Goal: Entertainment & Leisure: Consume media (video, audio)

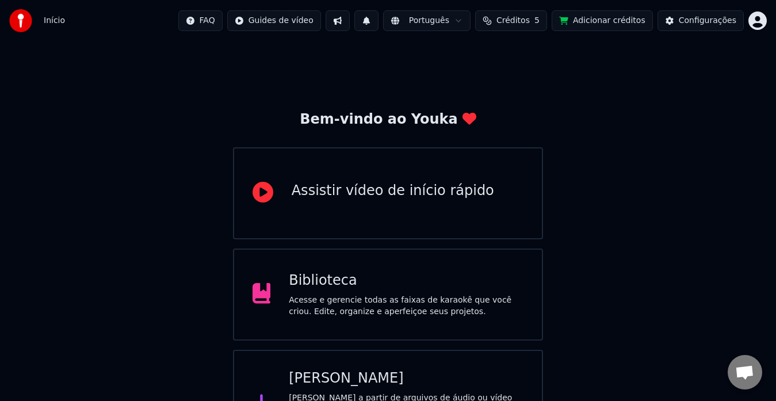
click at [356, 270] on div "Biblioteca Acesse e gerencie todas as faixas de karaokê que você criou. Edite, …" at bounding box center [388, 294] width 310 height 92
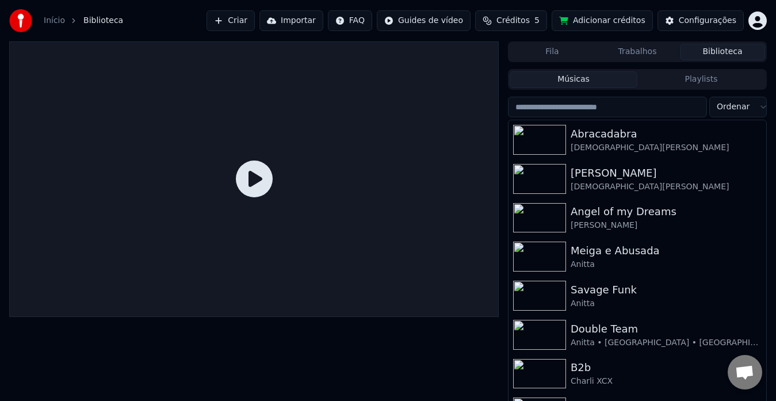
drag, startPoint x: 681, startPoint y: 88, endPoint x: 697, endPoint y: 83, distance: 16.4
click at [697, 83] on div "Músicas Playlists" at bounding box center [637, 79] width 259 height 21
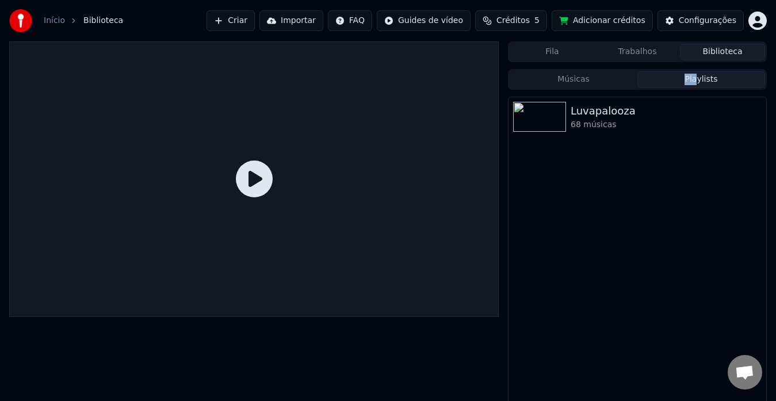
click at [697, 83] on button "Playlists" at bounding box center [701, 79] width 128 height 17
click at [626, 117] on div "Luvapalooza" at bounding box center [659, 111] width 179 height 16
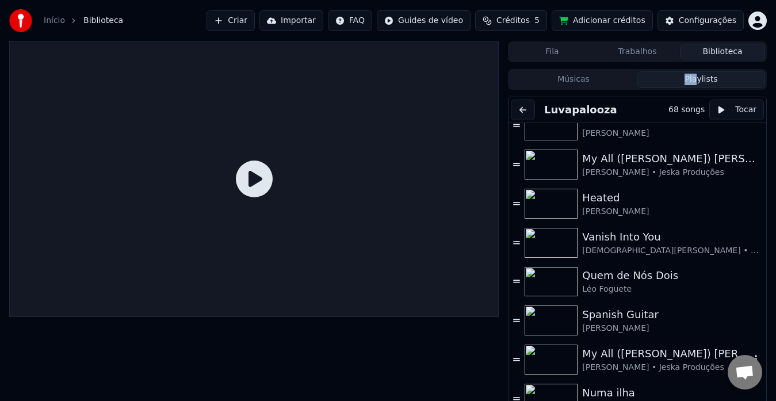
scroll to position [1497, 0]
click at [615, 249] on div "[DEMOGRAPHIC_DATA][PERSON_NAME] • Start Remix" at bounding box center [666, 251] width 168 height 11
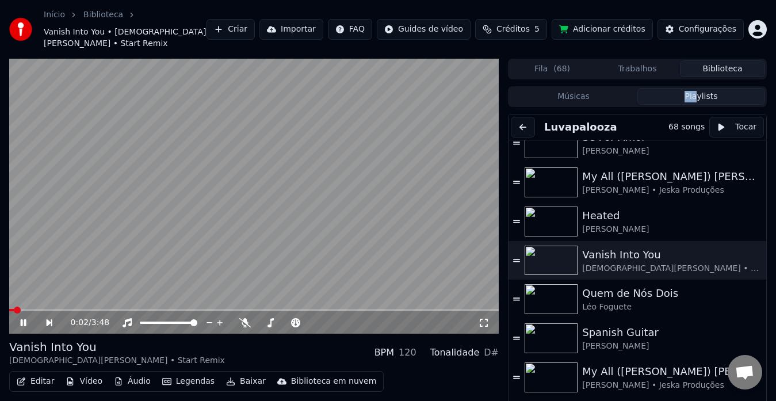
click at [381, 216] on video at bounding box center [253, 196] width 489 height 275
click at [484, 389] on div "Editar Vídeo Áudio Legendas Baixar Biblioteca em nuvem Sincronização manual Bai…" at bounding box center [253, 403] width 489 height 64
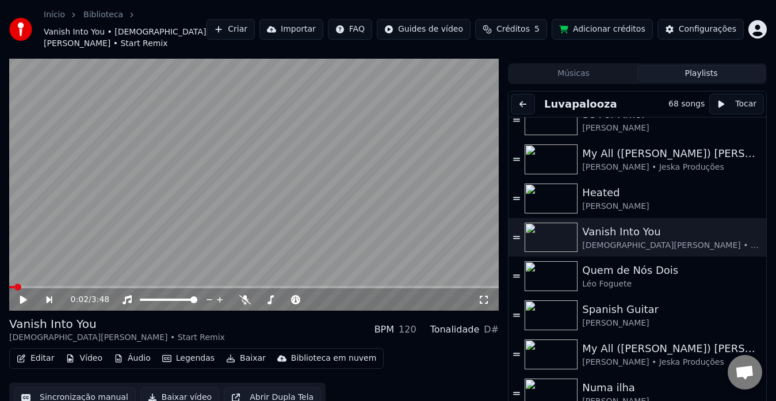
click at [279, 387] on button "Abrir Dupla Tela" at bounding box center [272, 397] width 97 height 21
click at [342, 370] on div "Editar Vídeo Áudio Legendas Baixar Biblioteca em nuvem Sincronização manual Bai…" at bounding box center [253, 380] width 489 height 64
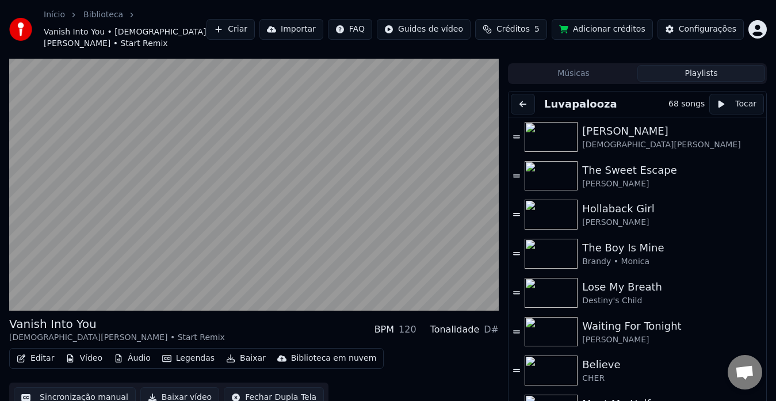
scroll to position [0, 0]
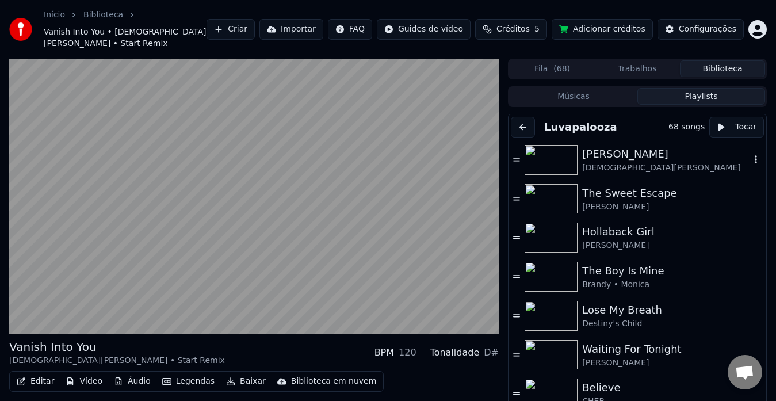
click at [659, 162] on div "[DEMOGRAPHIC_DATA][PERSON_NAME]" at bounding box center [666, 167] width 168 height 11
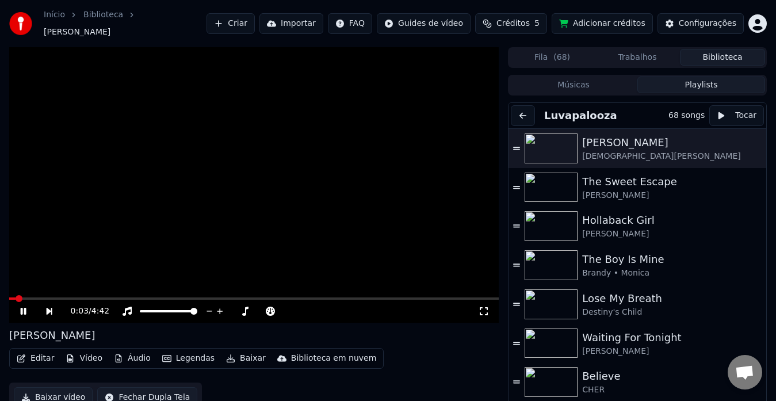
click at [168, 387] on button "Fechar Dupla Tela" at bounding box center [147, 397] width 100 height 21
drag, startPoint x: 478, startPoint y: 307, endPoint x: 478, endPoint y: 320, distance: 13.2
click at [478, 307] on icon at bounding box center [483, 310] width 11 height 9
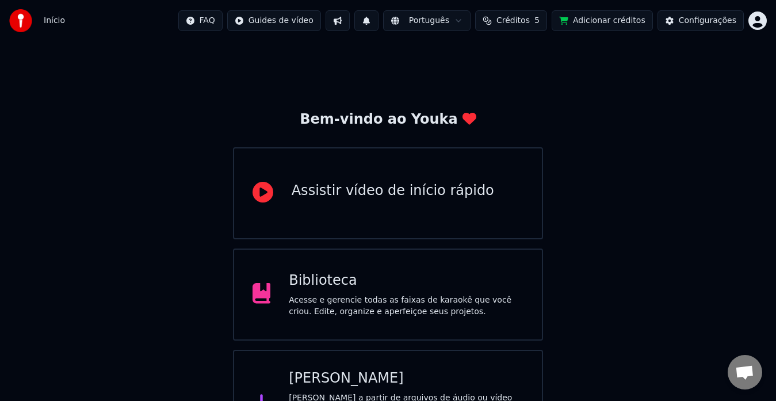
click at [406, 272] on div "Biblioteca" at bounding box center [406, 280] width 235 height 18
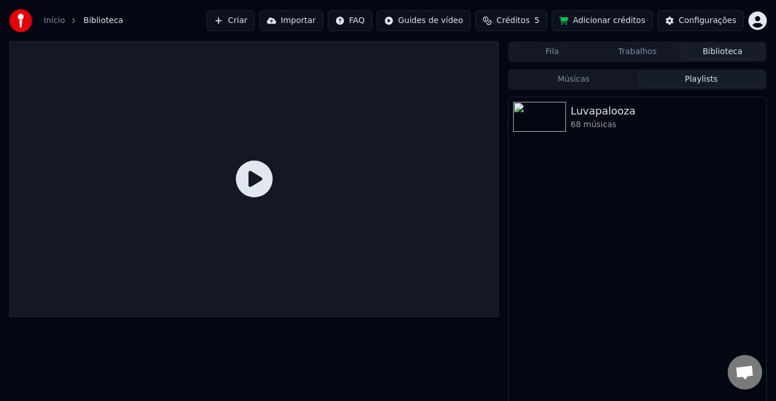
click at [709, 76] on button "Playlists" at bounding box center [701, 79] width 128 height 17
click at [632, 111] on div "Luvapalooza" at bounding box center [659, 111] width 179 height 16
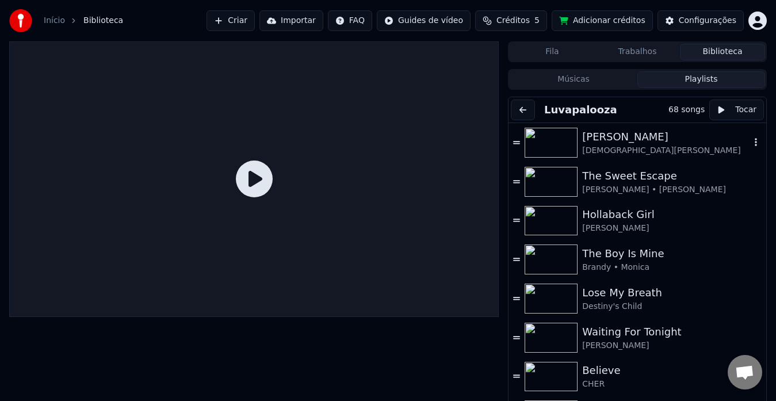
click at [620, 139] on div "[PERSON_NAME]" at bounding box center [666, 137] width 168 height 16
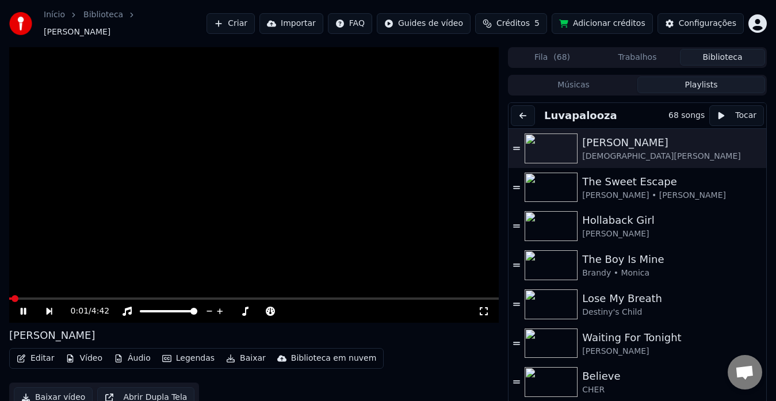
click at [481, 307] on icon at bounding box center [484, 311] width 8 height 8
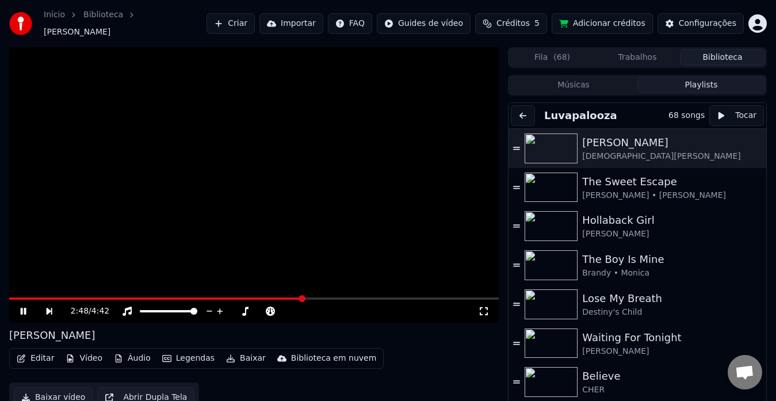
click at [483, 306] on icon at bounding box center [483, 310] width 11 height 9
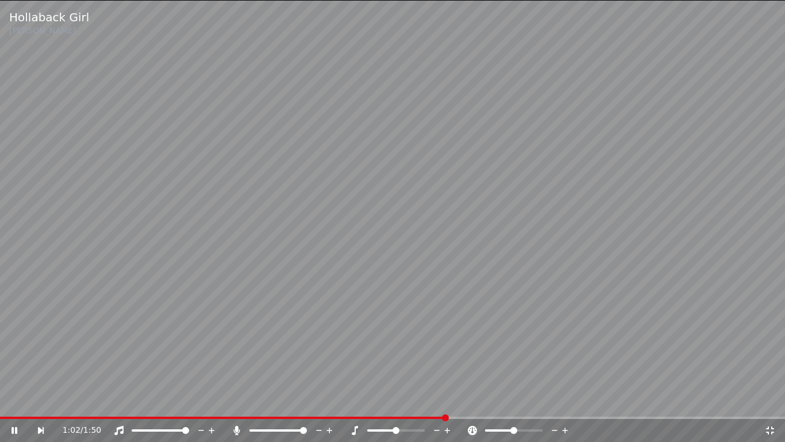
click at [41, 400] on icon at bounding box center [49, 429] width 26 height 9
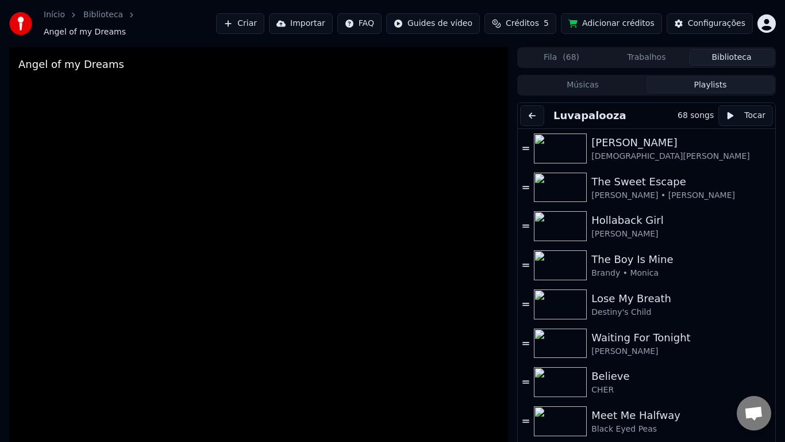
click at [82, 328] on video at bounding box center [258, 268] width 499 height 442
click at [143, 283] on video at bounding box center [258, 268] width 499 height 442
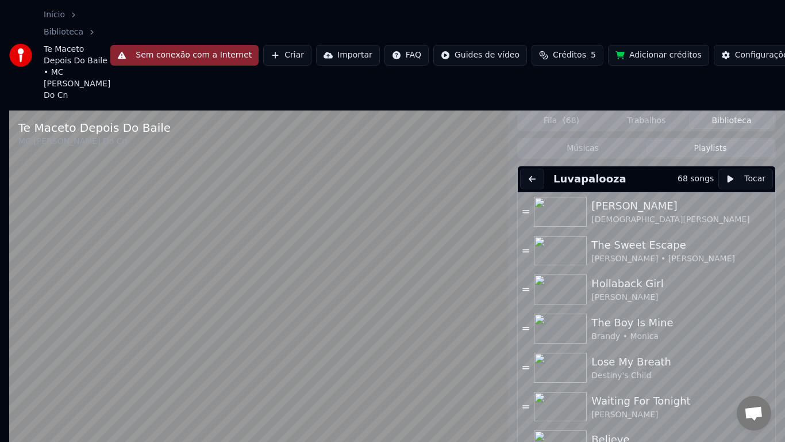
click at [260, 238] on video at bounding box center [258, 331] width 499 height 442
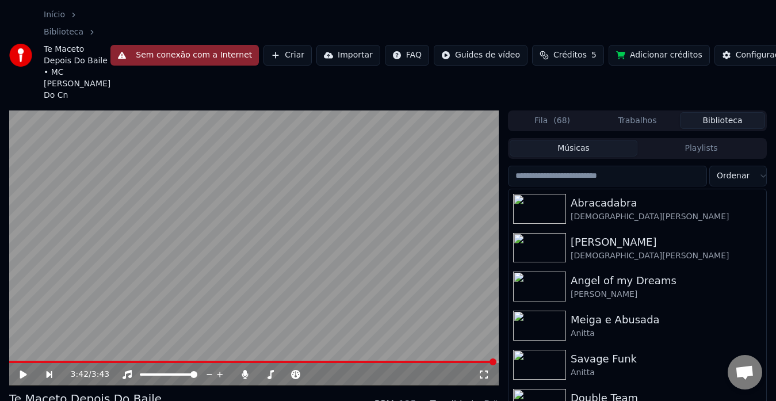
click at [582, 154] on button "Músicas" at bounding box center [573, 148] width 128 height 17
click at [591, 159] on div "Músicas Playlists Ordenar Abracadabra Lady Gaga Alejandro Lady Gaga Angel of my…" at bounding box center [637, 313] width 259 height 351
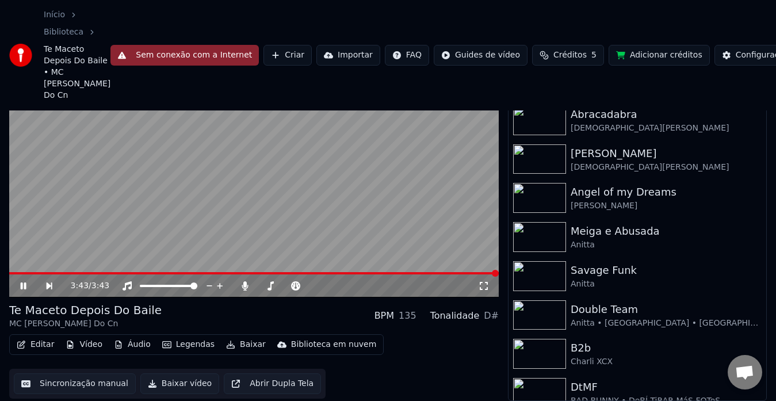
scroll to position [66, 0]
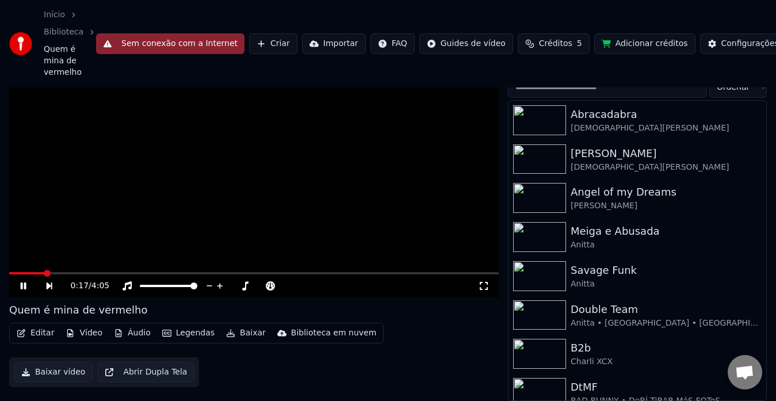
click at [391, 210] on video at bounding box center [253, 159] width 489 height 275
click at [434, 223] on video at bounding box center [253, 159] width 489 height 275
click at [482, 283] on icon at bounding box center [483, 285] width 11 height 9
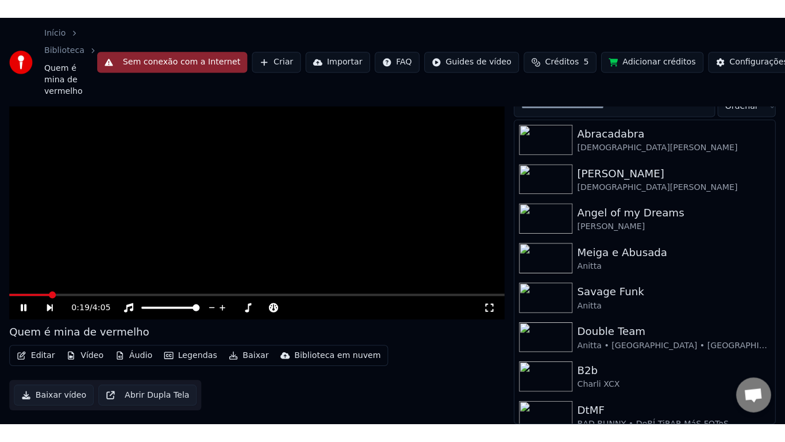
scroll to position [44, 0]
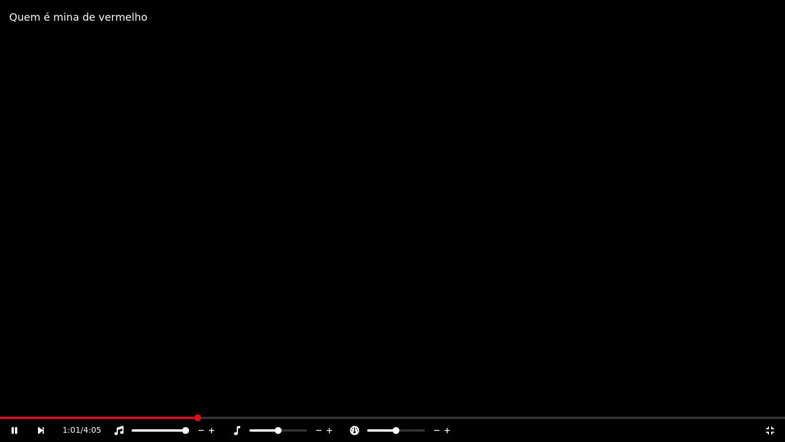
click at [43, 429] on icon at bounding box center [49, 429] width 26 height 9
click at [117, 182] on video at bounding box center [392, 221] width 785 height 442
click at [772, 426] on icon at bounding box center [770, 429] width 11 height 9
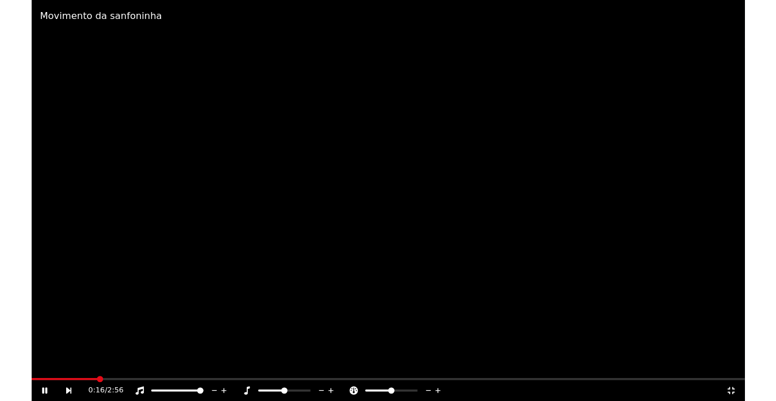
scroll to position [55, 0]
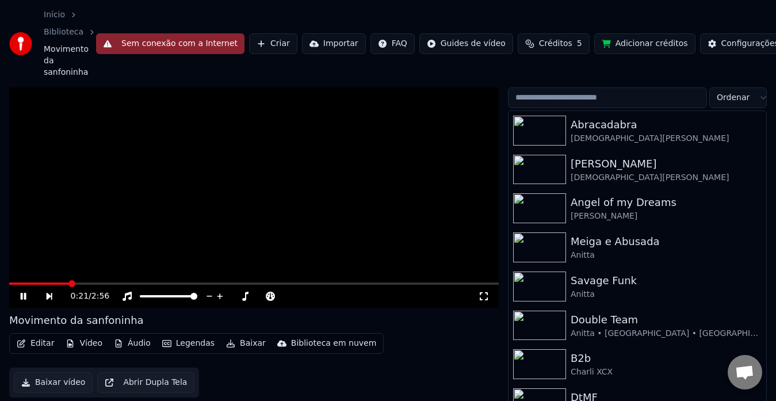
drag, startPoint x: 404, startPoint y: 205, endPoint x: 363, endPoint y: 223, distance: 44.5
click at [363, 223] on video at bounding box center [253, 169] width 489 height 275
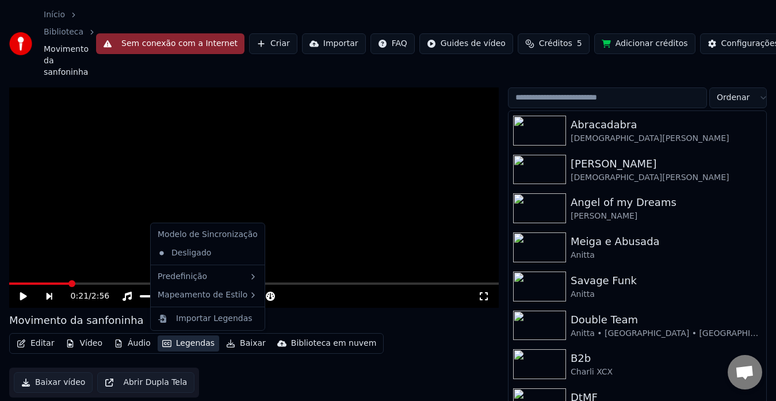
click at [183, 338] on button "Legendas" at bounding box center [189, 343] width 62 height 16
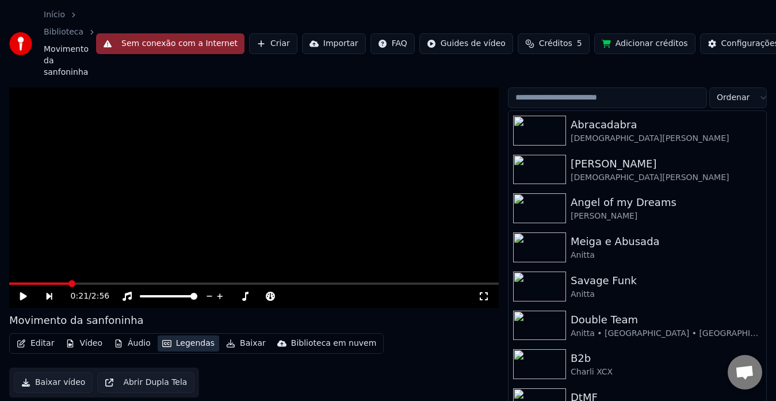
click at [183, 338] on button "Legendas" at bounding box center [189, 343] width 62 height 16
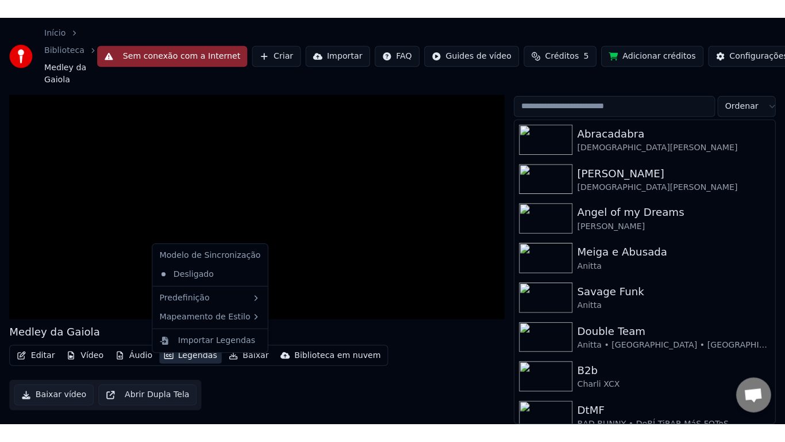
scroll to position [44, 0]
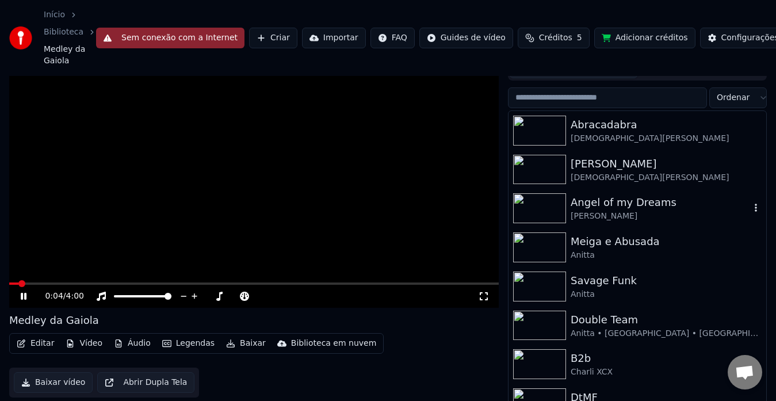
click at [650, 195] on div "Angel of my Dreams" at bounding box center [659, 202] width 179 height 16
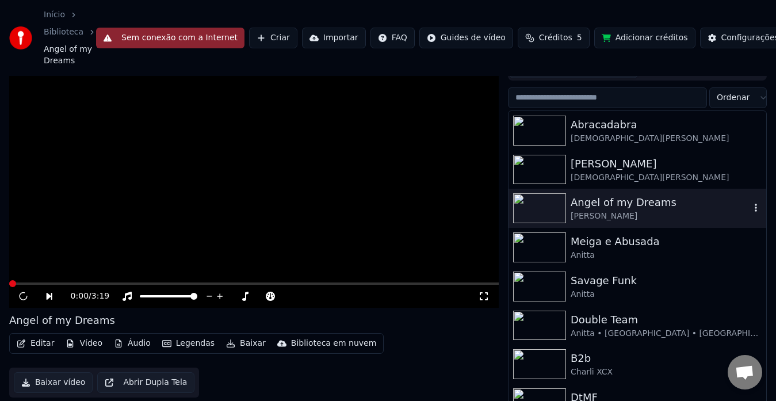
click at [650, 195] on div "Angel of my Dreams" at bounding box center [659, 202] width 179 height 16
click at [481, 292] on icon at bounding box center [483, 296] width 11 height 9
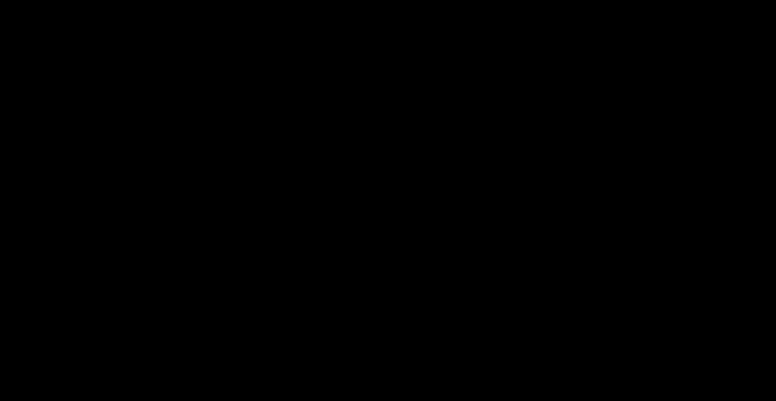
scroll to position [2123, 0]
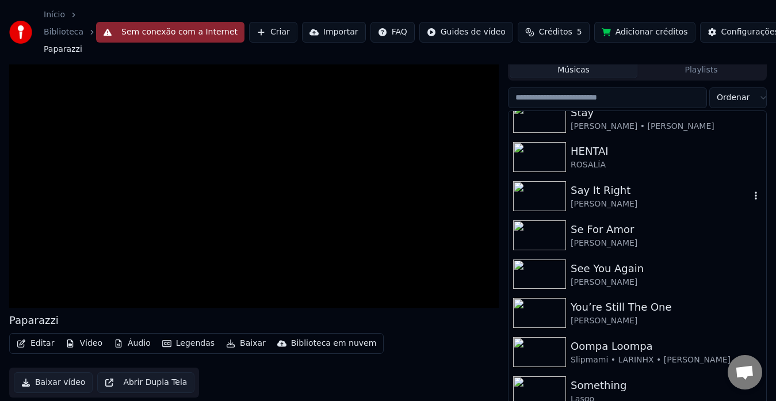
click at [615, 201] on div "[PERSON_NAME]" at bounding box center [659, 203] width 179 height 11
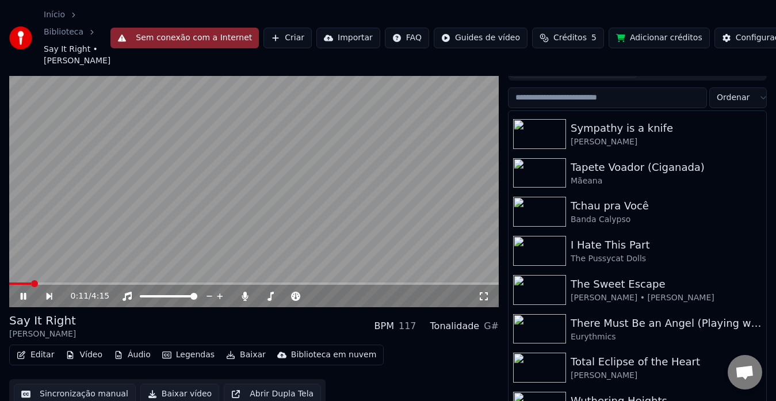
scroll to position [2499, 0]
click at [586, 246] on div "I Hate This Part" at bounding box center [659, 244] width 179 height 16
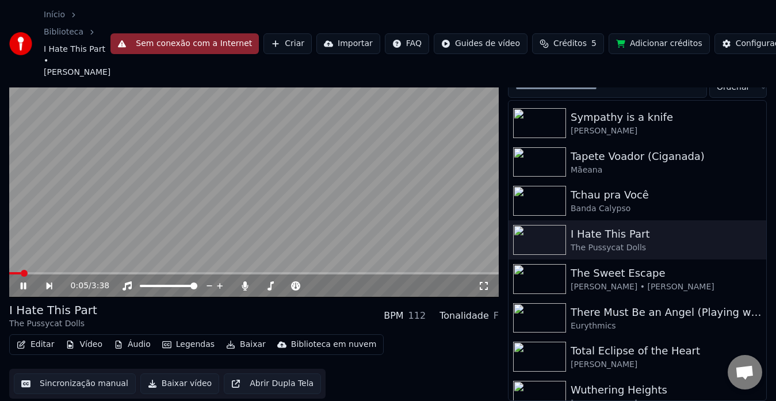
click at [482, 290] on icon at bounding box center [483, 285] width 11 height 9
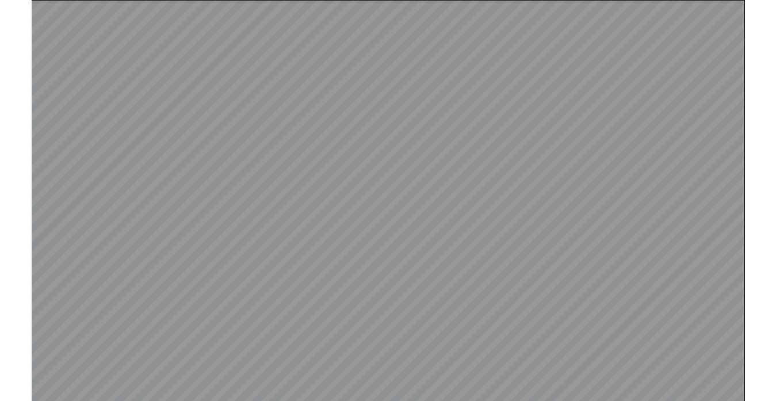
scroll to position [44, 0]
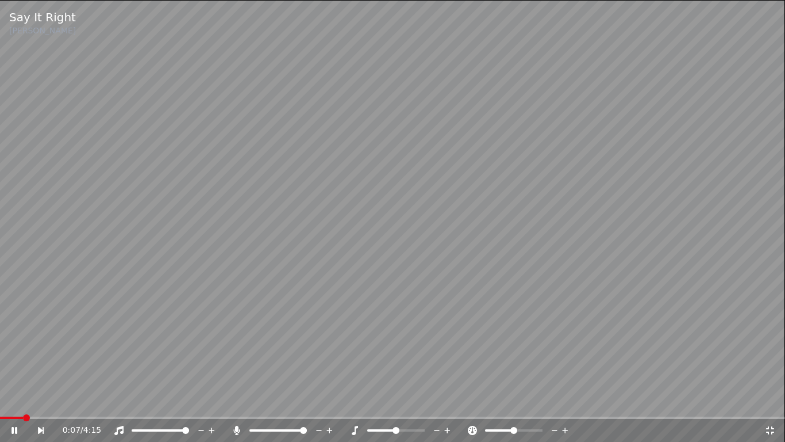
click at [768, 433] on icon at bounding box center [770, 429] width 11 height 9
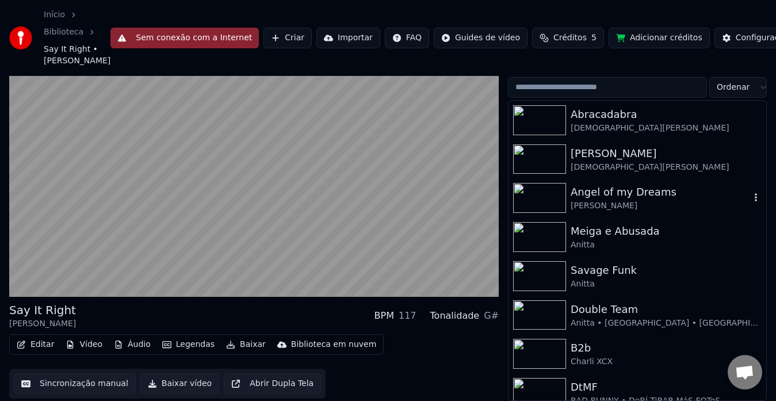
scroll to position [0, 0]
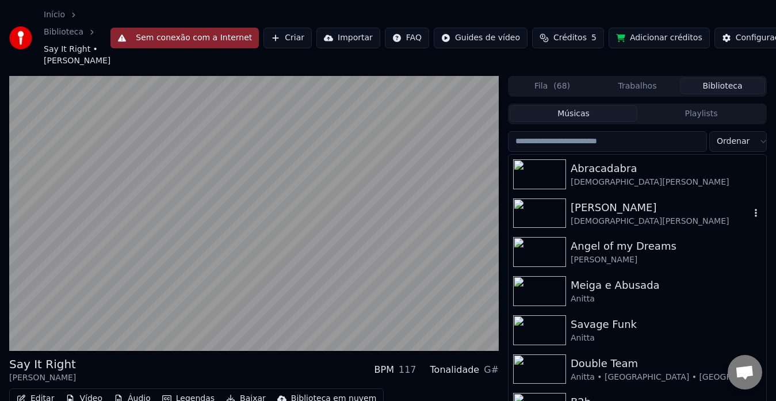
click at [607, 204] on div "[PERSON_NAME]" at bounding box center [659, 208] width 179 height 16
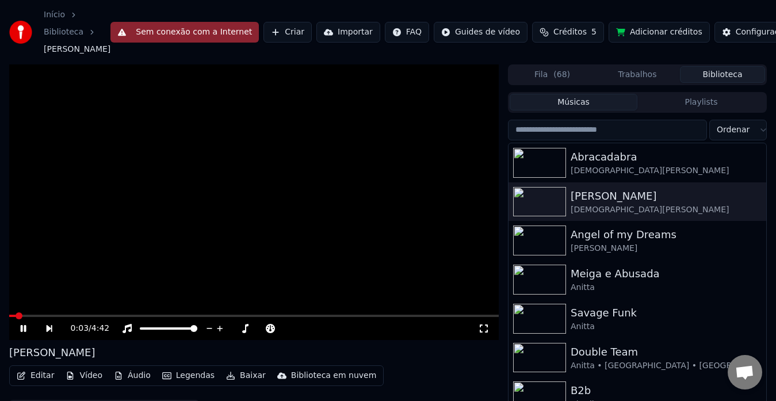
click at [489, 327] on icon at bounding box center [483, 328] width 11 height 9
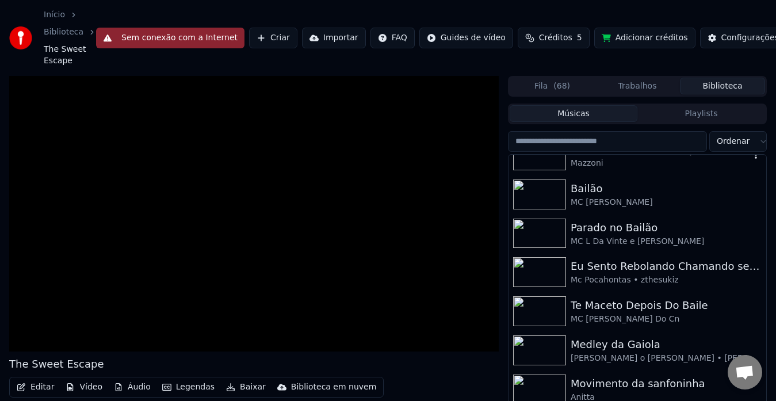
scroll to position [1505, 0]
click at [638, 139] on input "search" at bounding box center [607, 141] width 199 height 21
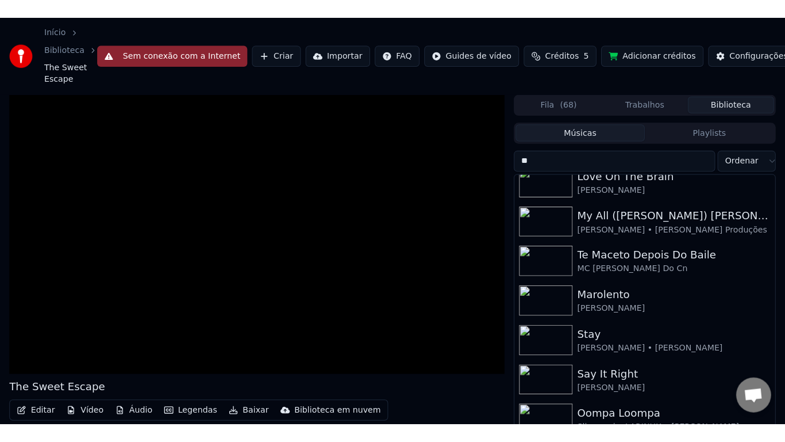
scroll to position [208, 0]
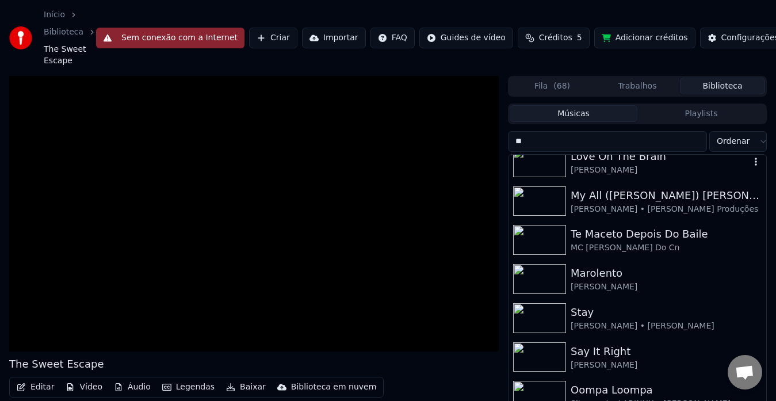
click at [629, 171] on div "[PERSON_NAME]" at bounding box center [659, 169] width 179 height 11
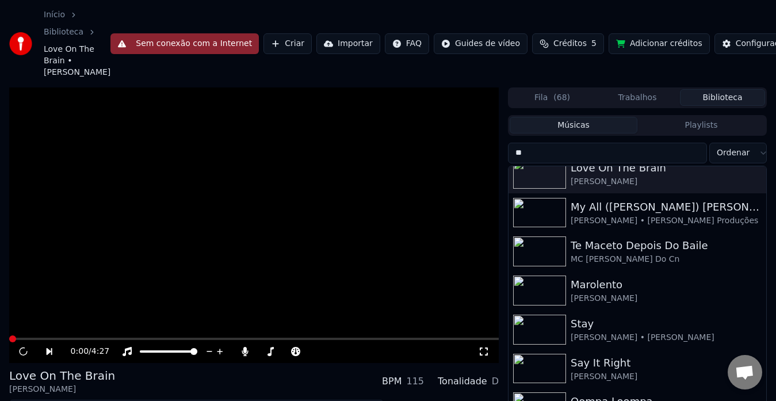
click at [487, 351] on icon at bounding box center [483, 351] width 11 height 9
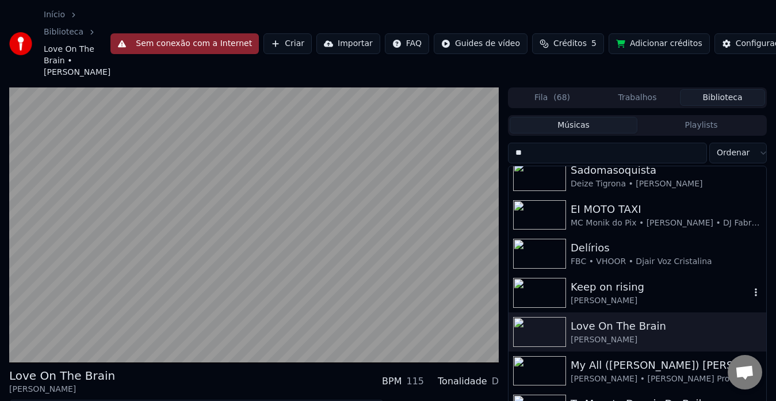
scroll to position [48, 0]
click at [581, 160] on input "**" at bounding box center [607, 153] width 199 height 21
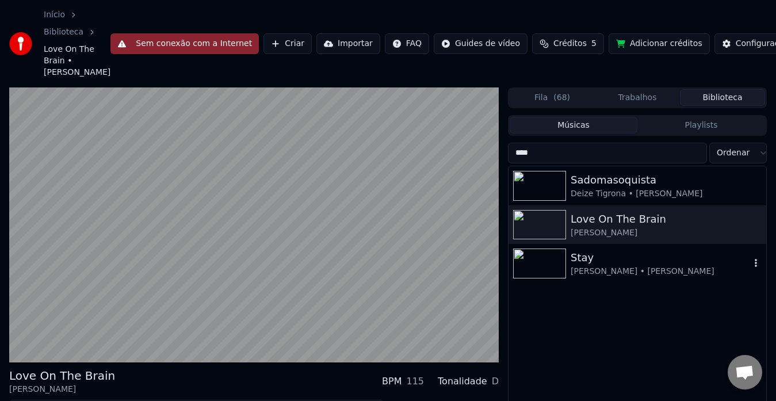
click at [650, 270] on div "[PERSON_NAME] • [PERSON_NAME]" at bounding box center [659, 271] width 179 height 11
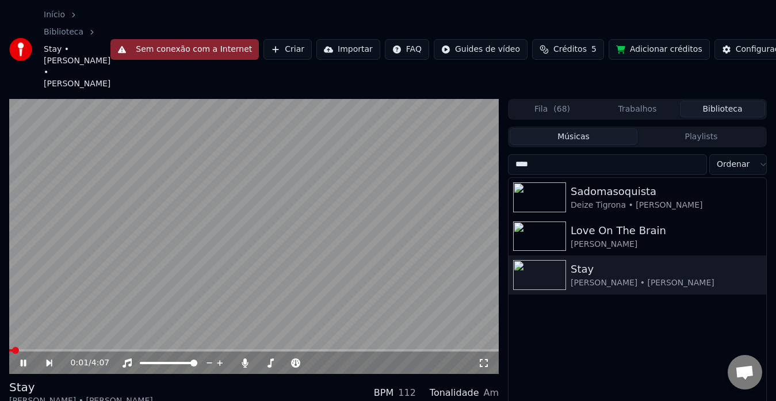
click at [481, 358] on div "0:01 / 4:07" at bounding box center [253, 362] width 489 height 23
click at [484, 358] on icon at bounding box center [483, 362] width 11 height 9
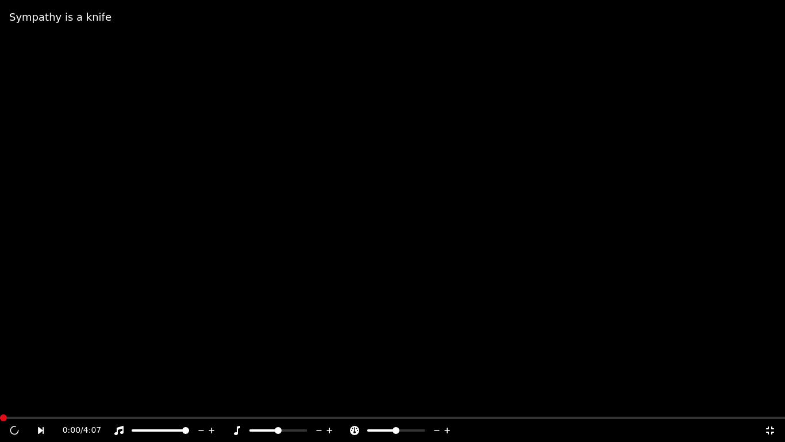
click at [768, 427] on icon at bounding box center [770, 430] width 8 height 8
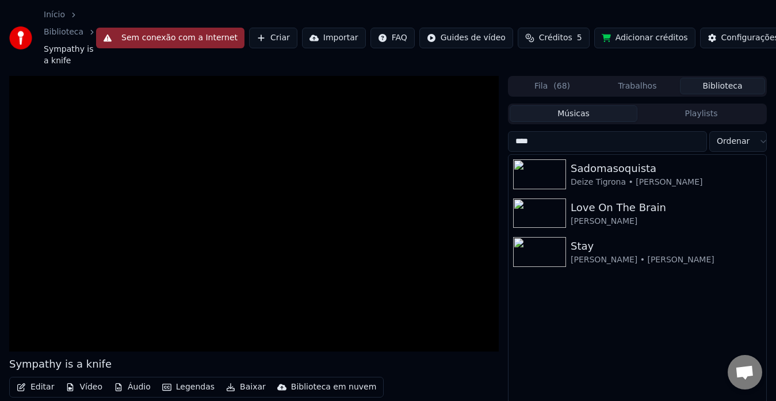
click at [543, 139] on input "****" at bounding box center [607, 141] width 199 height 21
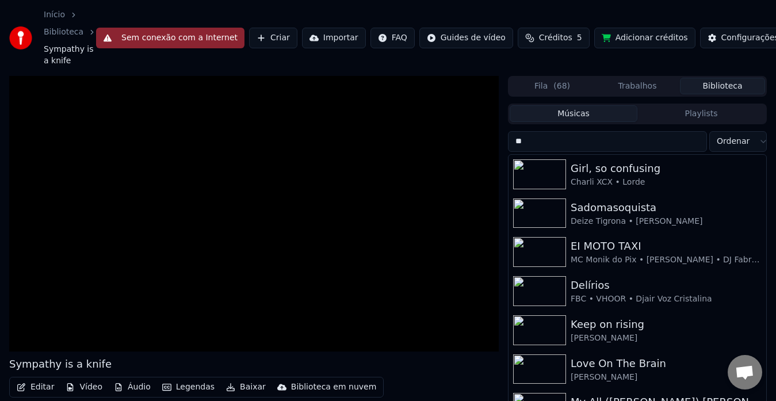
type input "*"
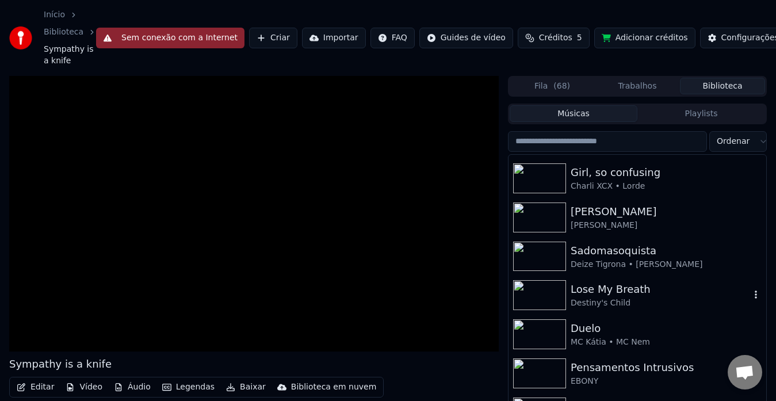
scroll to position [507, 0]
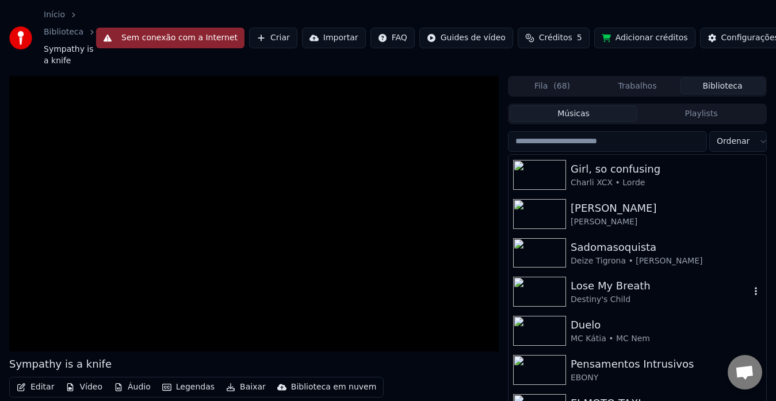
click at [617, 296] on div "Destiny's Child" at bounding box center [659, 299] width 179 height 11
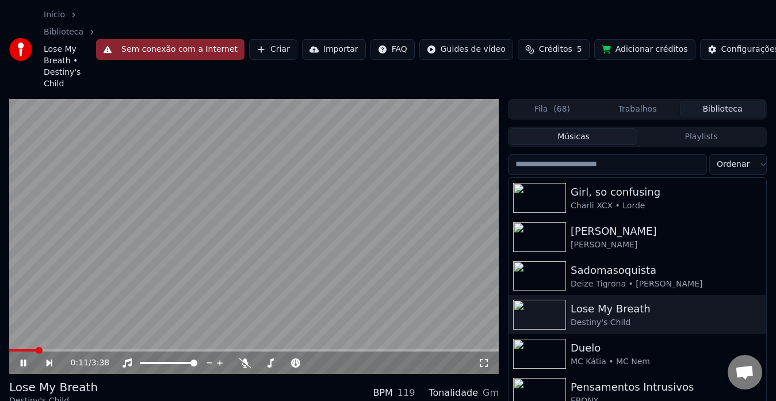
click at [481, 363] on icon at bounding box center [483, 362] width 11 height 9
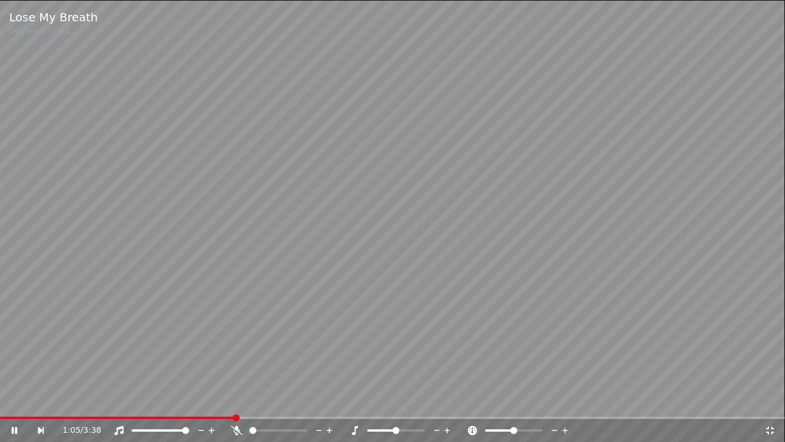
click at [768, 429] on icon at bounding box center [770, 429] width 11 height 9
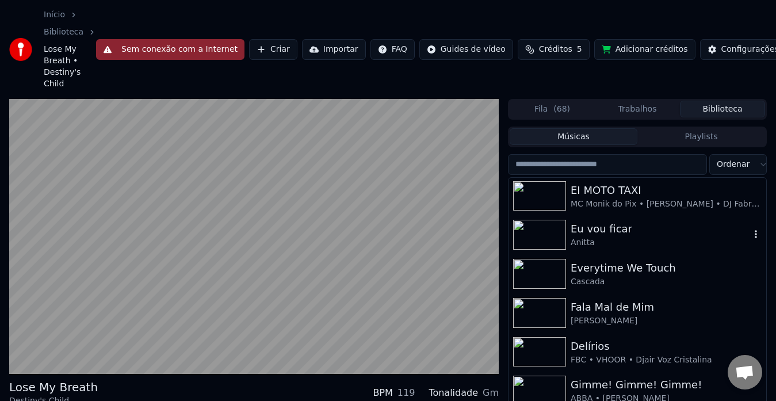
scroll to position [745, 0]
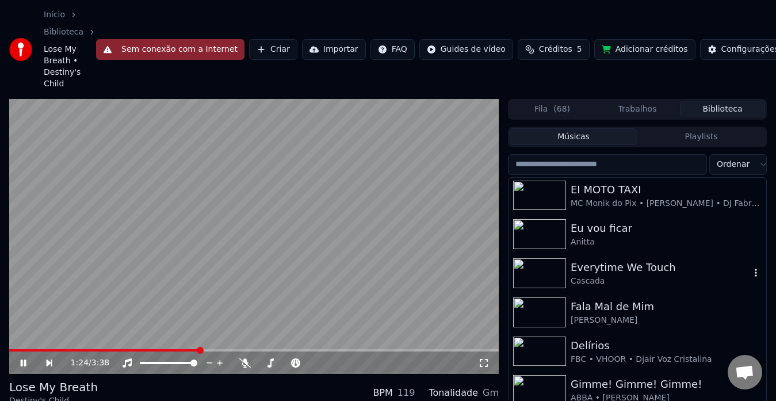
click at [616, 273] on div "Everytime We Touch" at bounding box center [659, 267] width 179 height 16
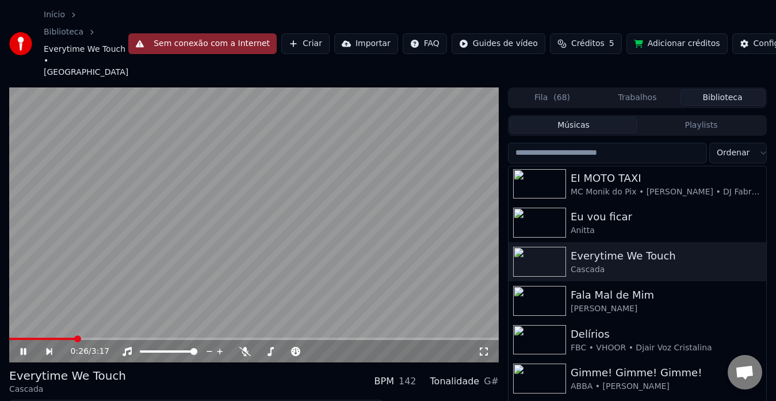
click at [483, 351] on icon at bounding box center [483, 351] width 11 height 9
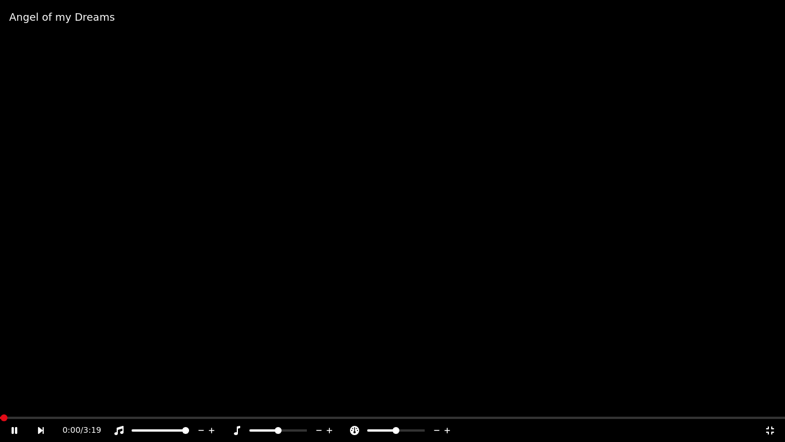
click at [770, 428] on icon at bounding box center [770, 429] width 11 height 9
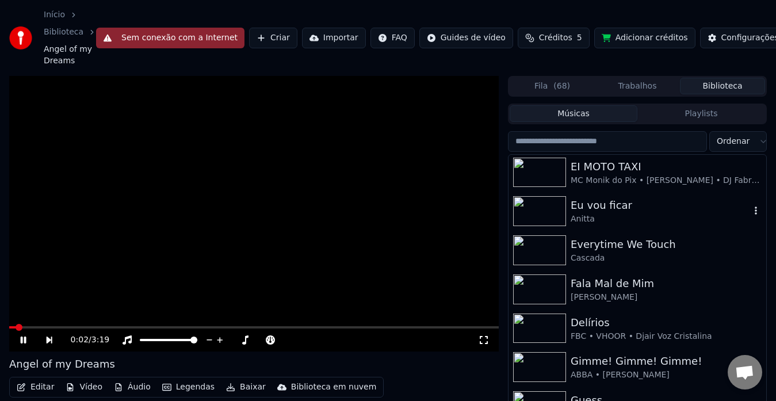
click at [612, 214] on div "Anitta" at bounding box center [659, 218] width 179 height 11
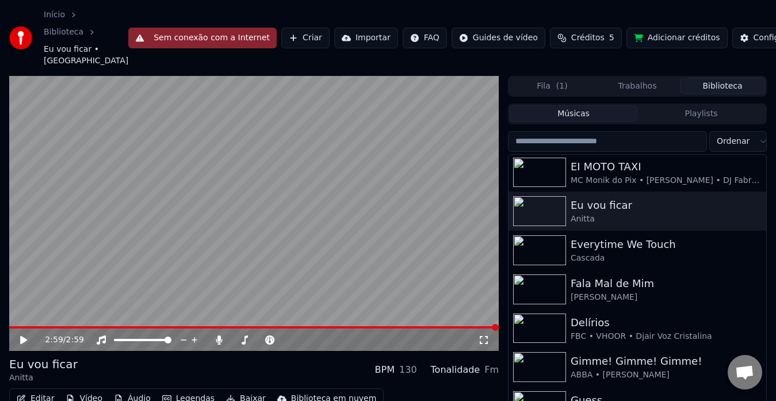
click at [579, 366] on div "Gimme! Gimme! Gimme!" at bounding box center [659, 361] width 179 height 16
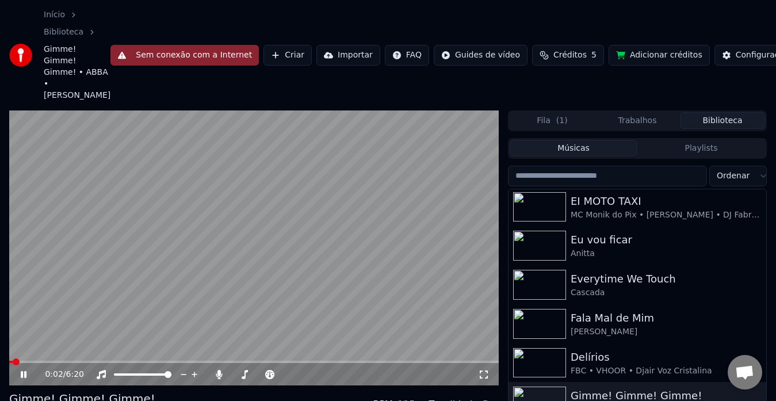
click at [488, 373] on icon at bounding box center [483, 374] width 11 height 9
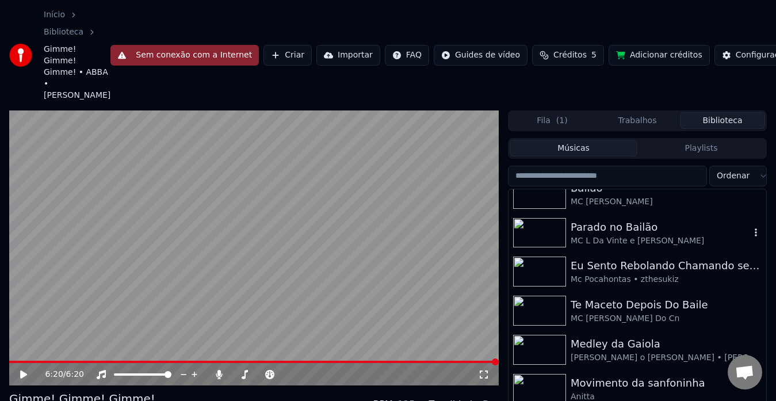
scroll to position [1541, 0]
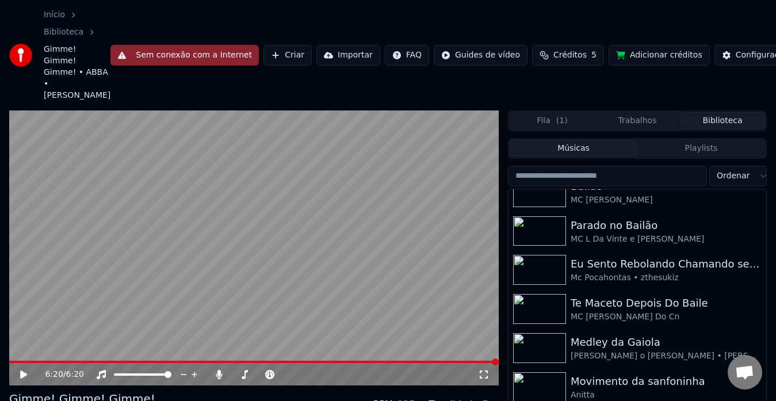
click at [594, 168] on input "search" at bounding box center [607, 176] width 199 height 21
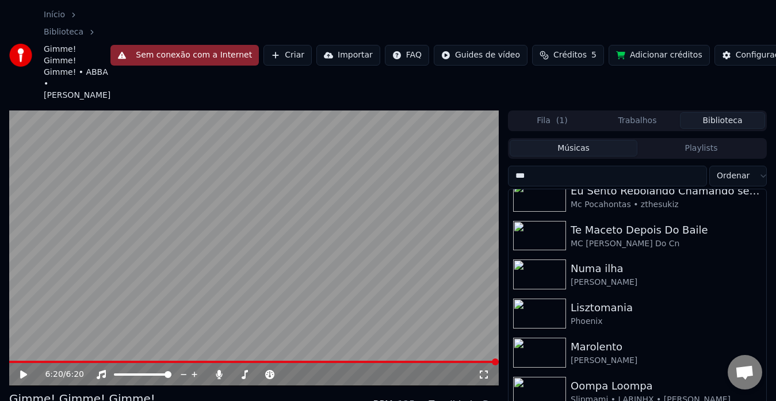
scroll to position [0, 0]
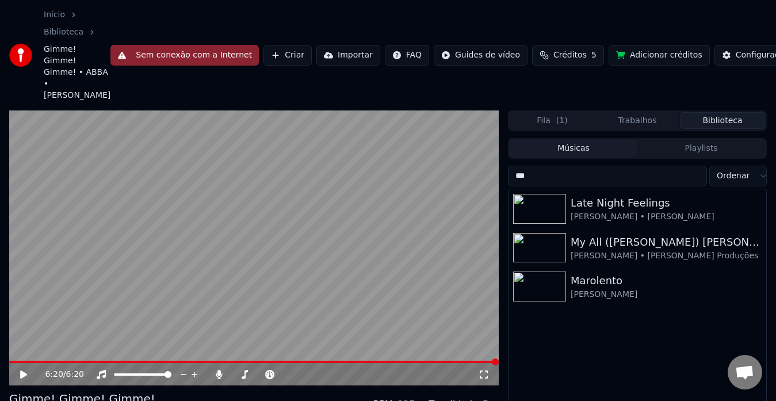
type input "****"
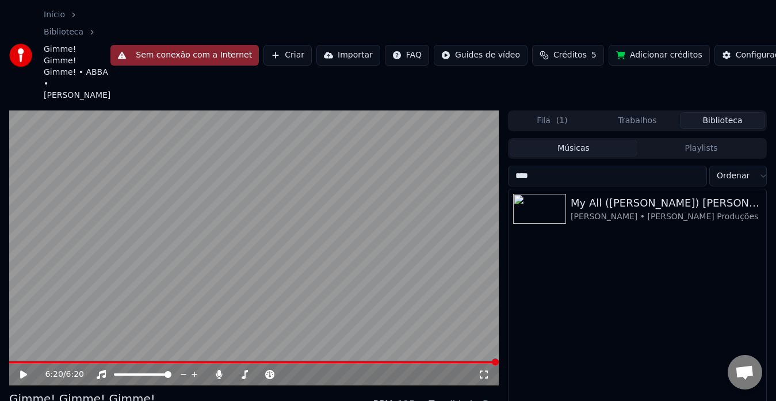
click at [693, 175] on input "****" at bounding box center [607, 176] width 199 height 21
click at [607, 205] on div "Numa ilha" at bounding box center [659, 203] width 179 height 16
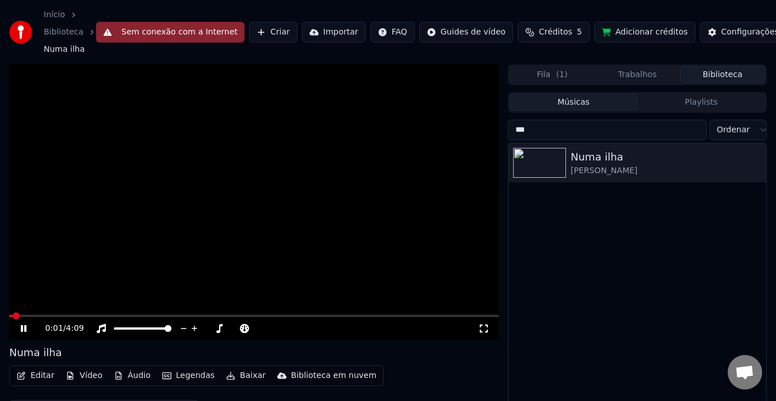
click at [485, 324] on icon at bounding box center [484, 328] width 8 height 8
click at [684, 120] on input "***" at bounding box center [607, 130] width 199 height 21
click at [691, 133] on input "***" at bounding box center [607, 130] width 199 height 21
drag, startPoint x: 696, startPoint y: 127, endPoint x: 691, endPoint y: 132, distance: 6.9
click at [691, 132] on input "***" at bounding box center [607, 130] width 199 height 21
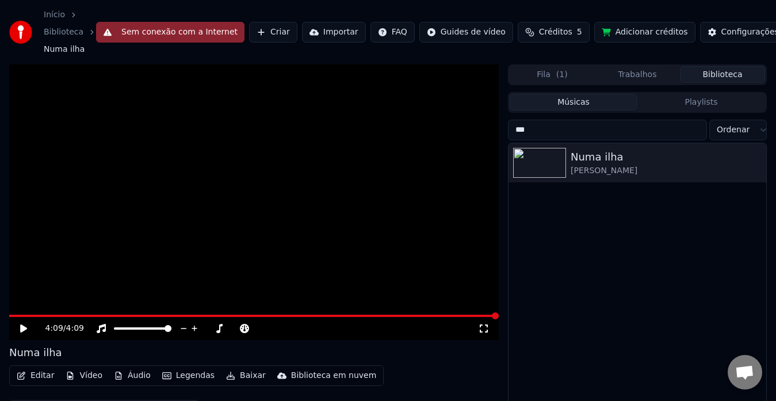
click at [691, 132] on input "***" at bounding box center [607, 130] width 199 height 21
type input "*"
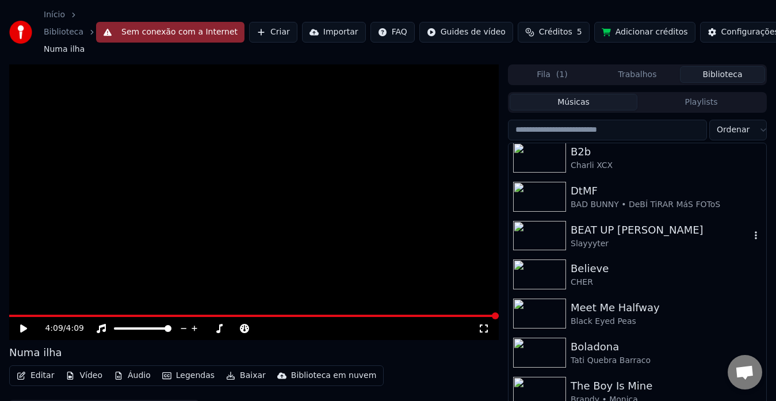
scroll to position [240, 0]
click at [584, 268] on div "Believe" at bounding box center [659, 268] width 179 height 16
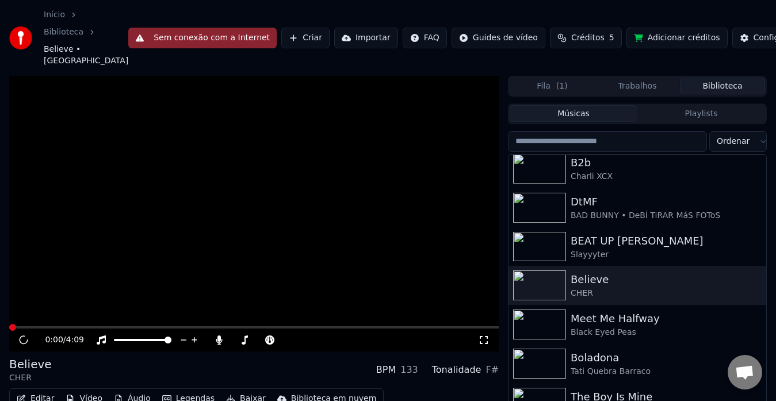
click at [478, 342] on icon at bounding box center [483, 339] width 11 height 9
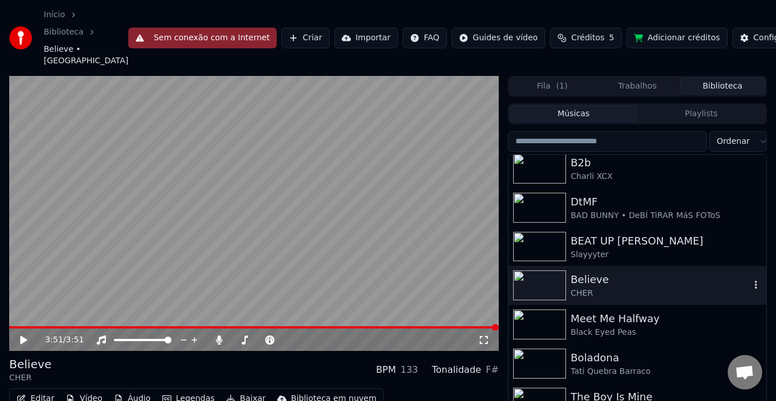
click at [636, 269] on div "Believe CHER" at bounding box center [637, 285] width 258 height 39
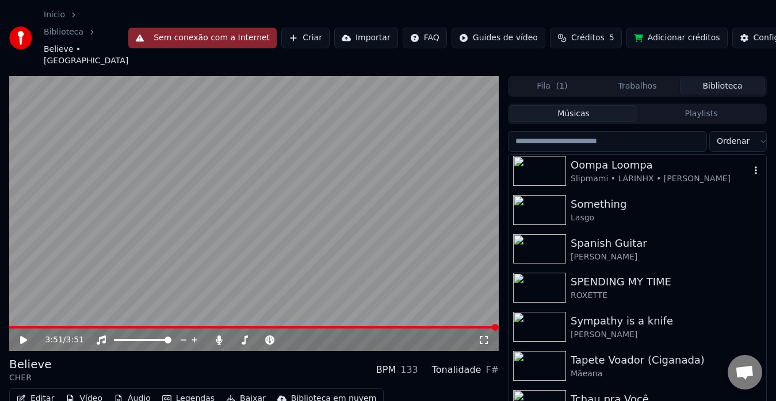
scroll to position [2350, 0]
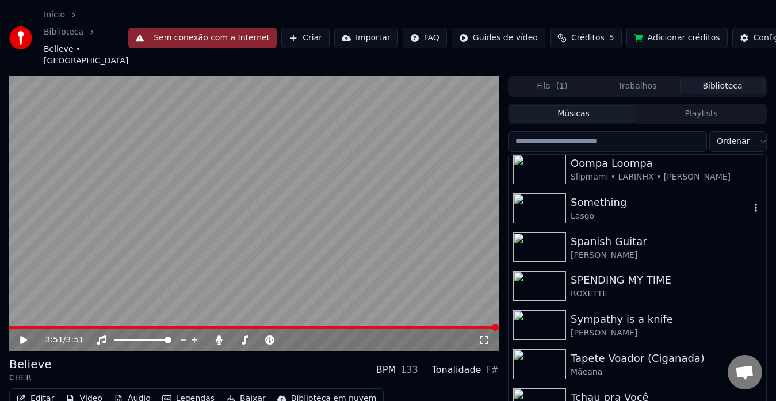
click at [624, 205] on div "Something" at bounding box center [659, 202] width 179 height 16
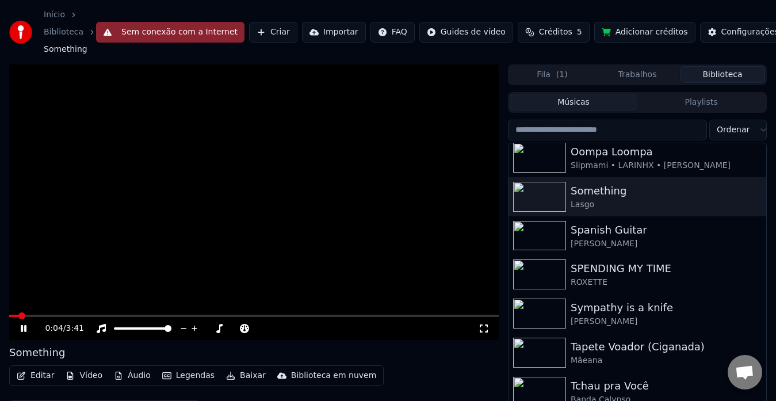
click at [484, 334] on div "0:04 / 3:41" at bounding box center [253, 328] width 489 height 23
click at [484, 324] on icon at bounding box center [483, 328] width 11 height 9
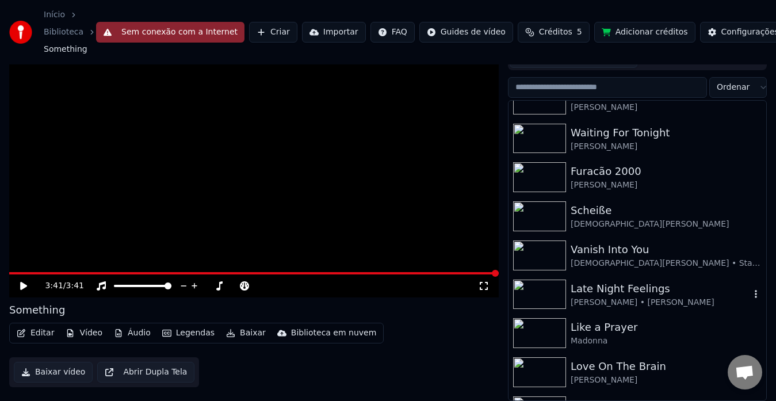
scroll to position [1100, 0]
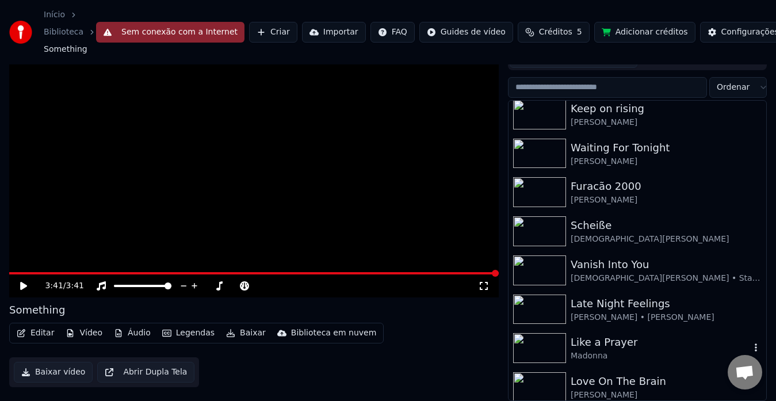
click at [636, 343] on div "Like a Prayer" at bounding box center [659, 342] width 179 height 16
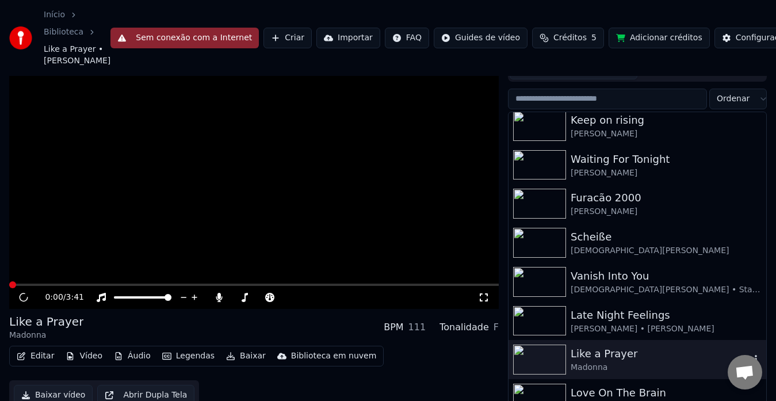
scroll to position [54, 0]
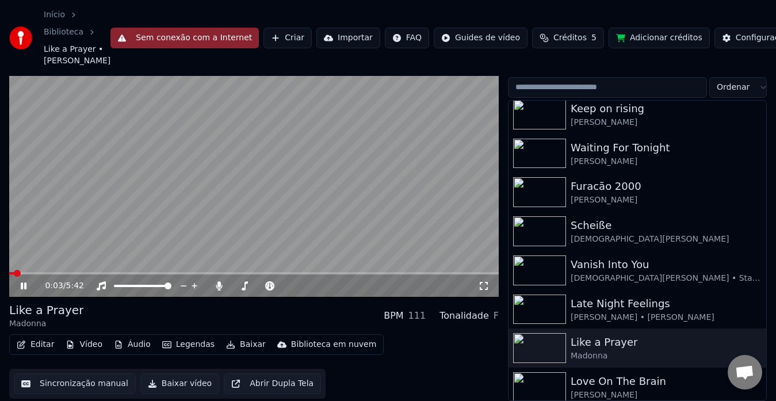
click at [482, 293] on div "0:03 / 5:42" at bounding box center [253, 285] width 489 height 23
click at [482, 292] on div "0:03 / 5:42" at bounding box center [253, 285] width 489 height 23
click at [481, 289] on icon at bounding box center [484, 286] width 8 height 8
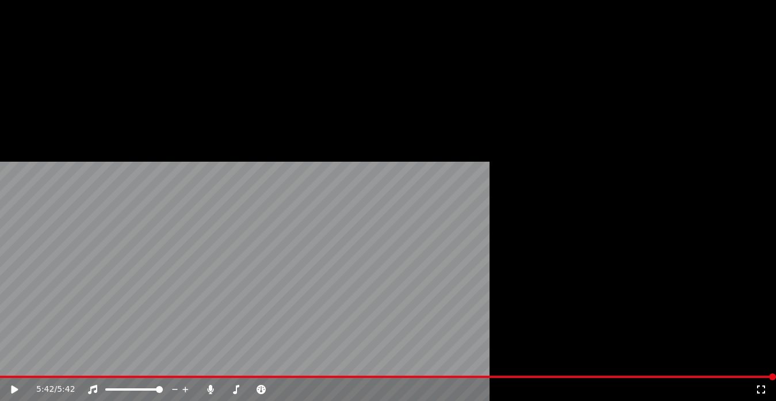
scroll to position [0, 0]
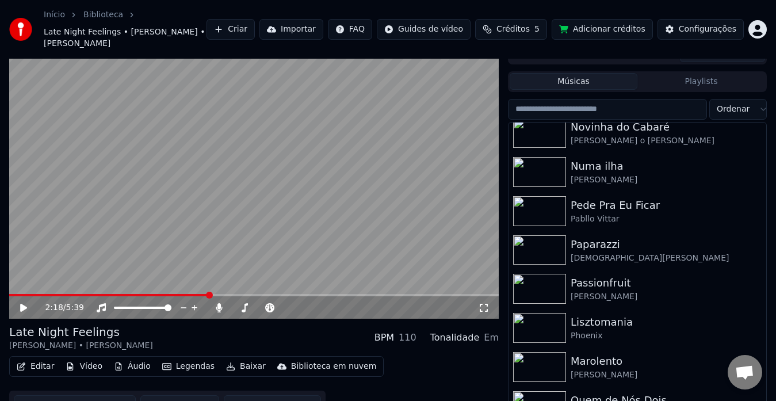
scroll to position [1769, 0]
click at [627, 290] on div "[PERSON_NAME]" at bounding box center [659, 295] width 179 height 11
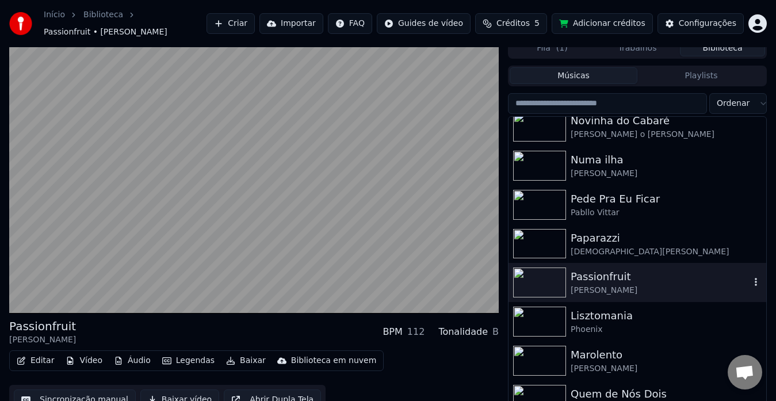
scroll to position [44, 0]
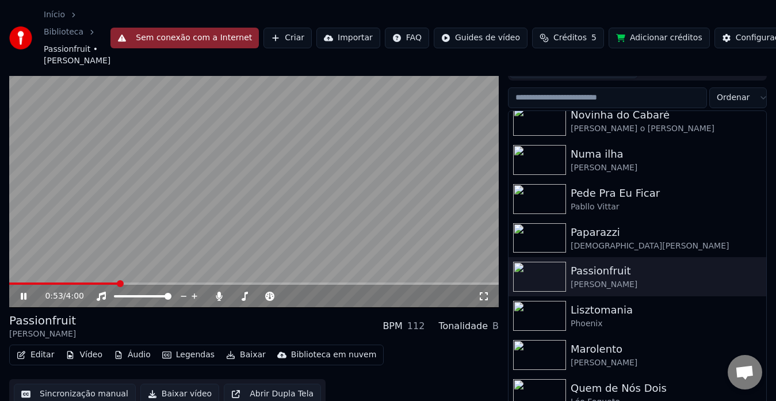
click at [481, 295] on icon at bounding box center [483, 296] width 11 height 9
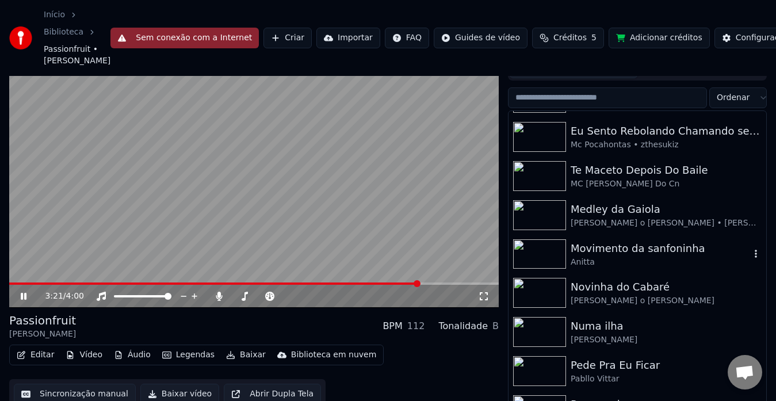
scroll to position [1596, 0]
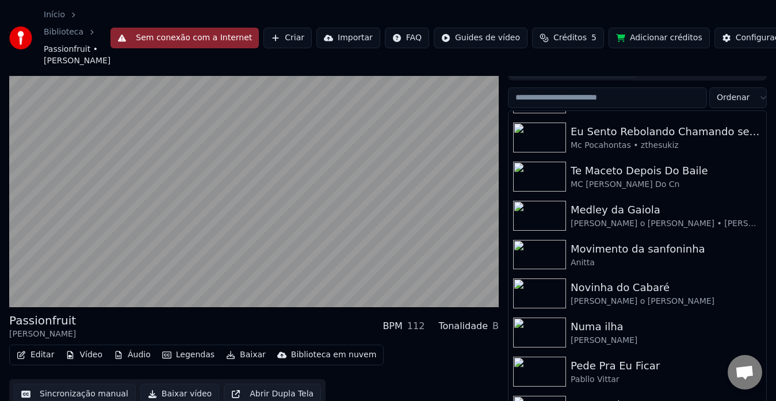
click at [616, 95] on input "search" at bounding box center [607, 97] width 199 height 21
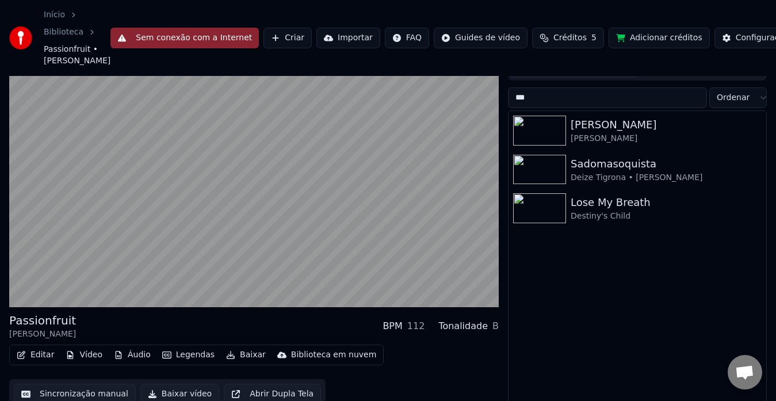
scroll to position [0, 0]
click at [559, 119] on img at bounding box center [539, 131] width 53 height 30
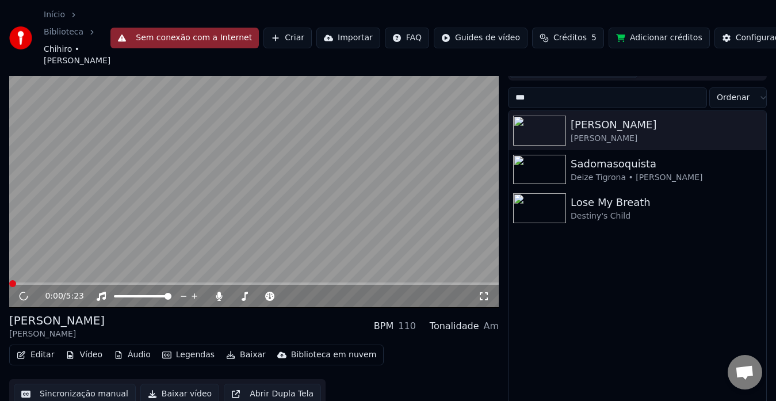
click at [485, 294] on icon at bounding box center [483, 296] width 11 height 9
click at [663, 95] on input "***" at bounding box center [607, 97] width 199 height 21
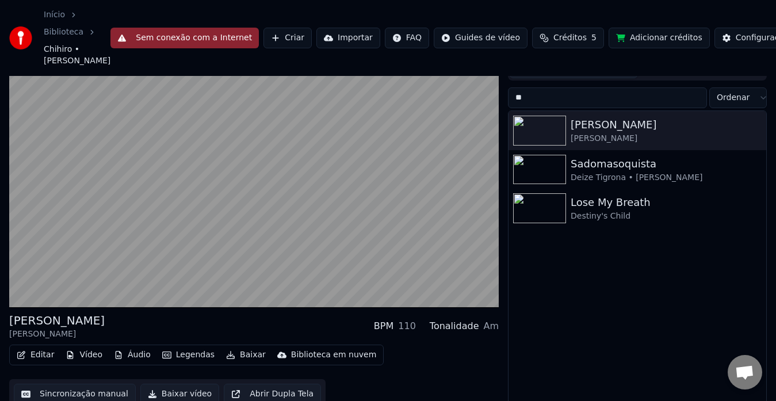
type input "*"
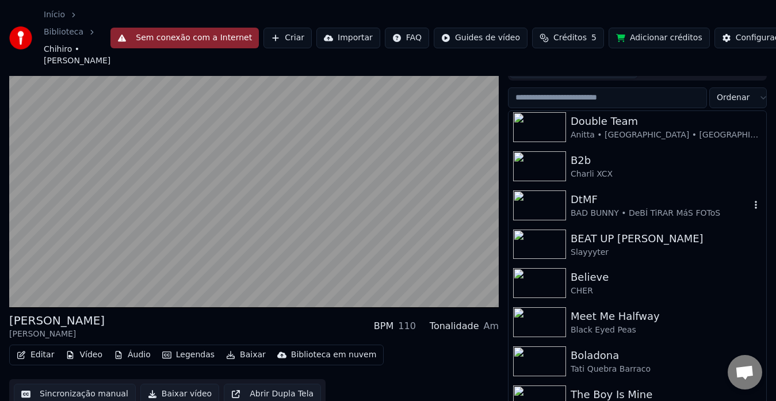
scroll to position [198, 0]
click at [634, 311] on div "Meet Me Halfway" at bounding box center [659, 317] width 179 height 16
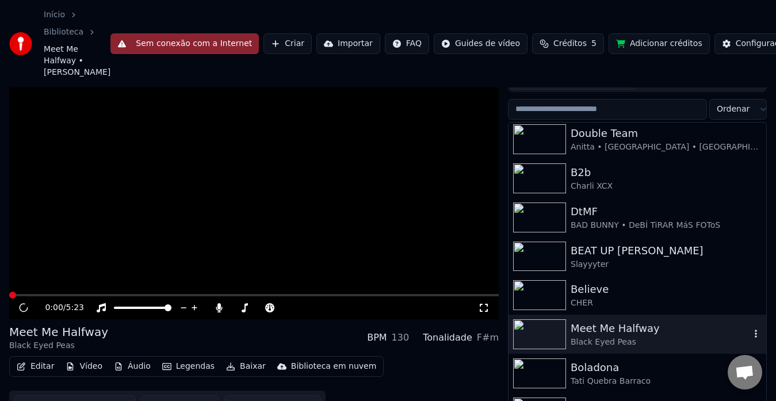
scroll to position [67, 0]
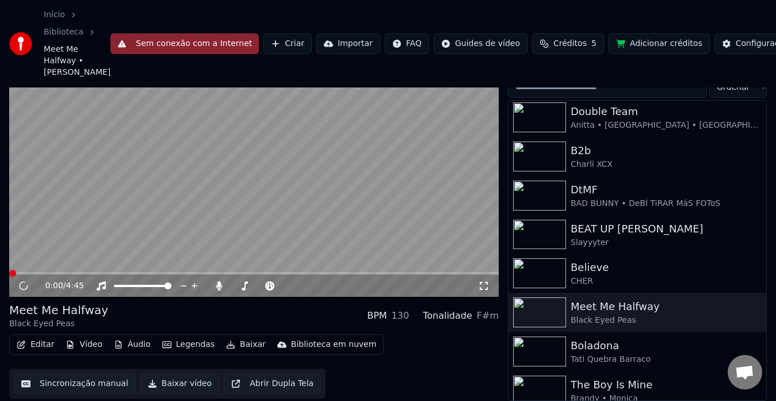
click at [478, 290] on icon at bounding box center [483, 285] width 11 height 9
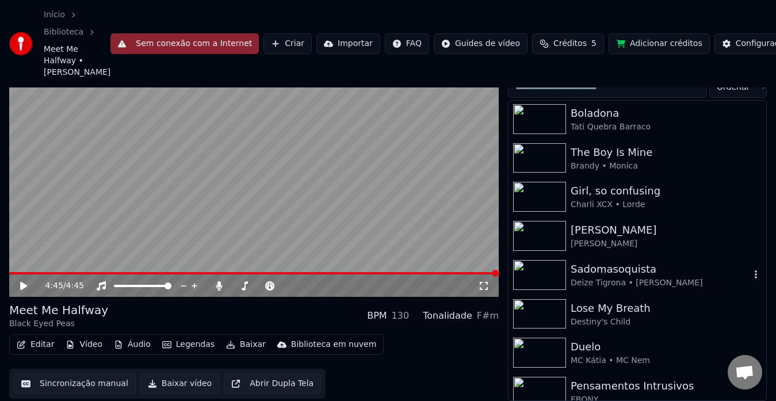
scroll to position [385, 0]
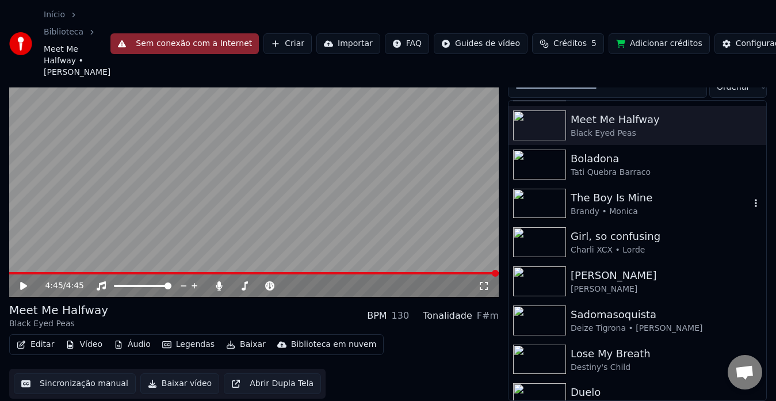
click at [609, 202] on div "The Boy Is Mine" at bounding box center [659, 198] width 179 height 16
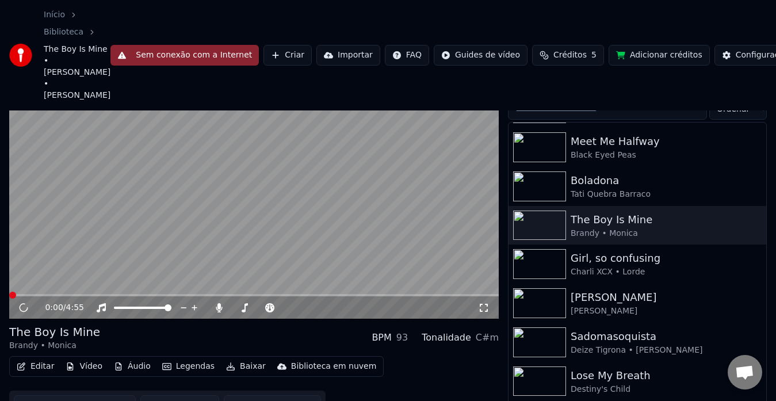
click at [479, 303] on icon at bounding box center [483, 307] width 11 height 9
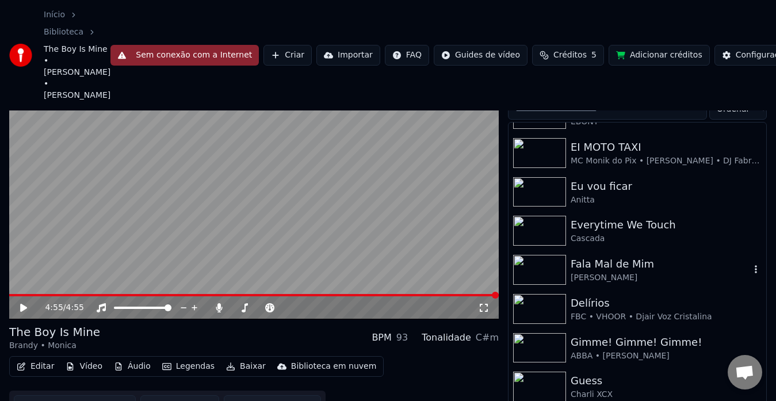
scroll to position [732, 0]
click at [644, 310] on div "FBC • VHOOR • Djair Voz Cristalina" at bounding box center [659, 315] width 179 height 11
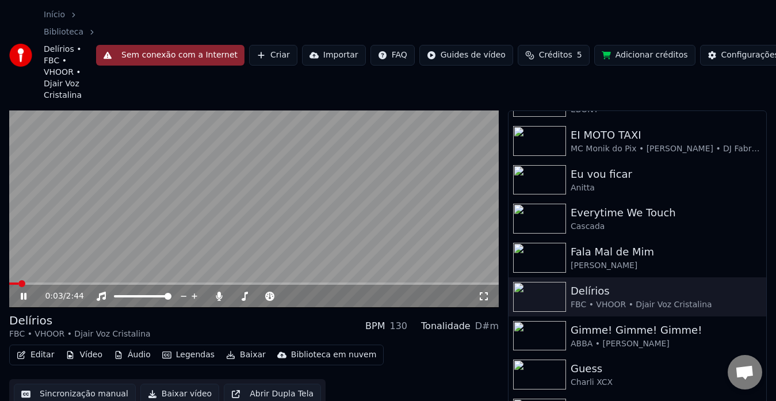
click at [487, 297] on icon at bounding box center [484, 296] width 8 height 8
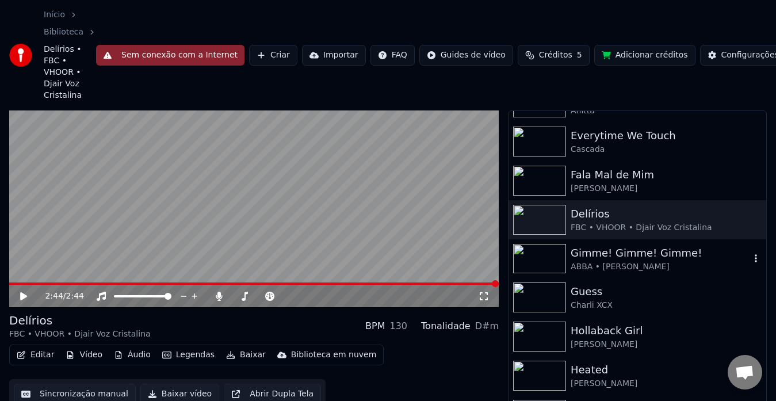
scroll to position [782, 0]
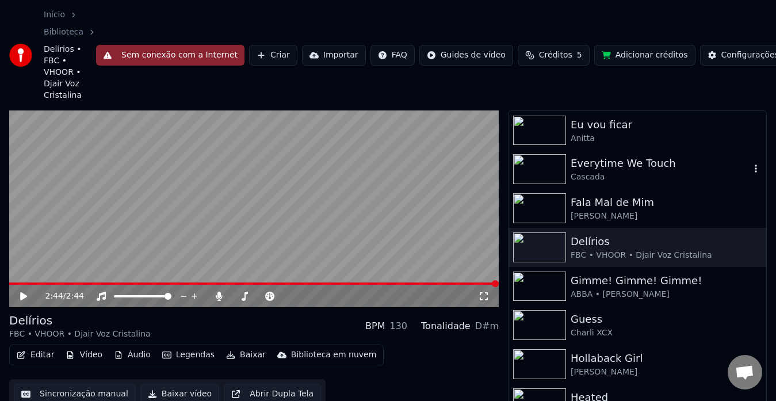
click at [608, 160] on div "Everytime We Touch" at bounding box center [659, 163] width 179 height 16
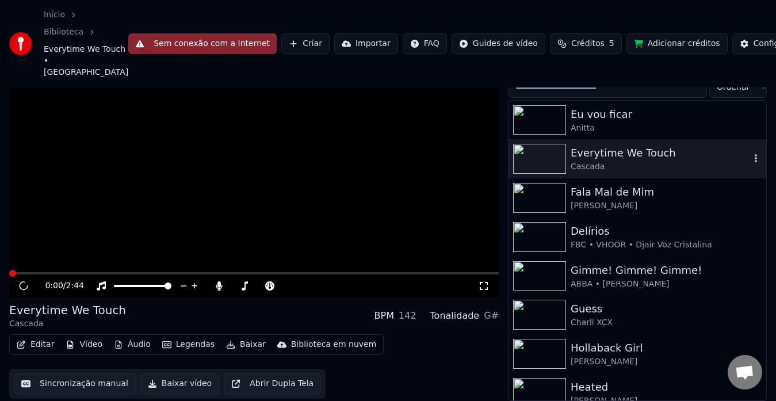
scroll to position [55, 0]
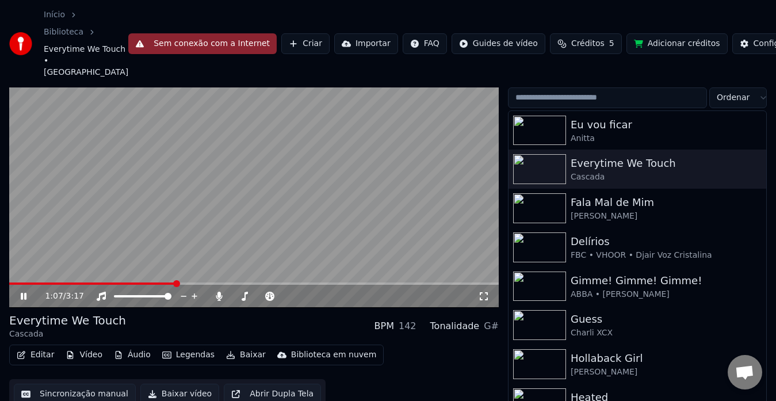
click at [483, 296] on icon at bounding box center [483, 296] width 11 height 9
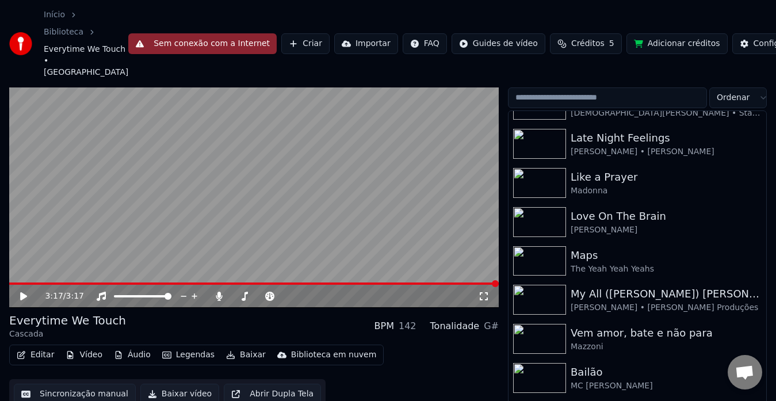
scroll to position [1277, 0]
click at [591, 103] on input "search" at bounding box center [607, 97] width 199 height 21
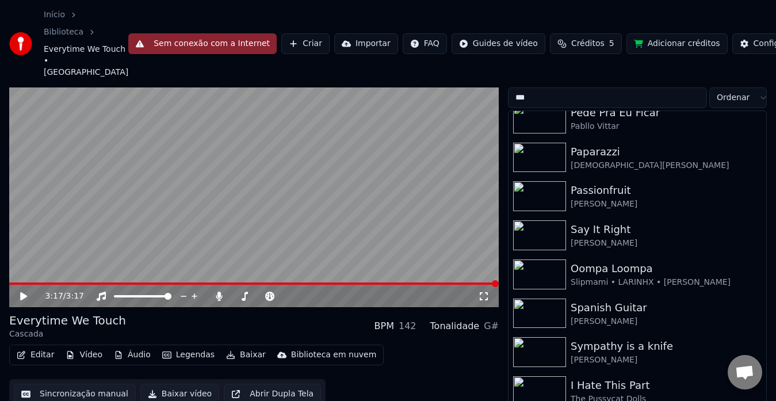
scroll to position [0, 0]
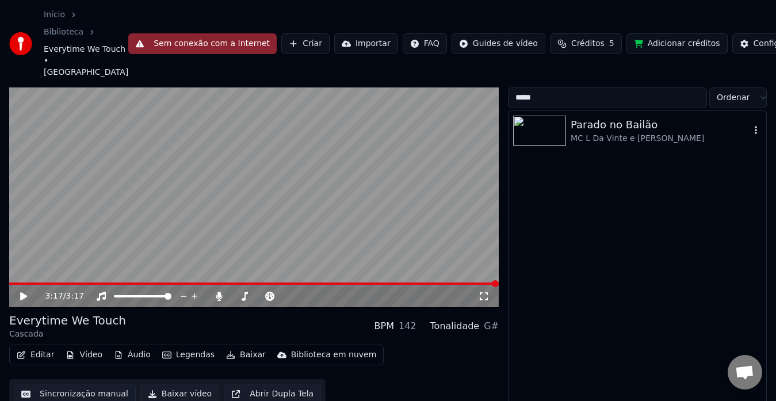
type input "*****"
click at [539, 132] on img at bounding box center [539, 131] width 53 height 30
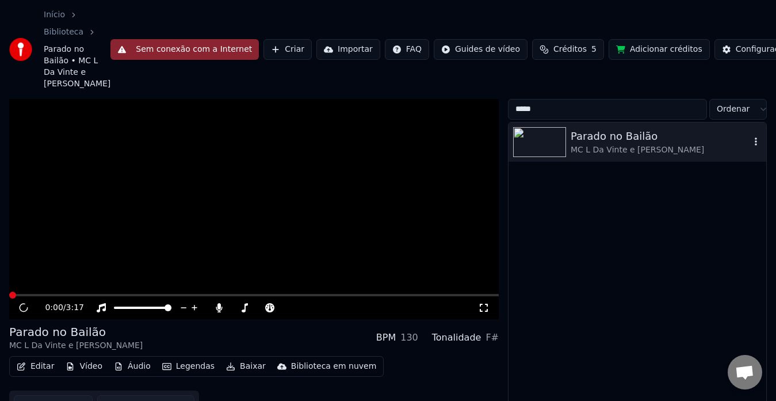
scroll to position [67, 0]
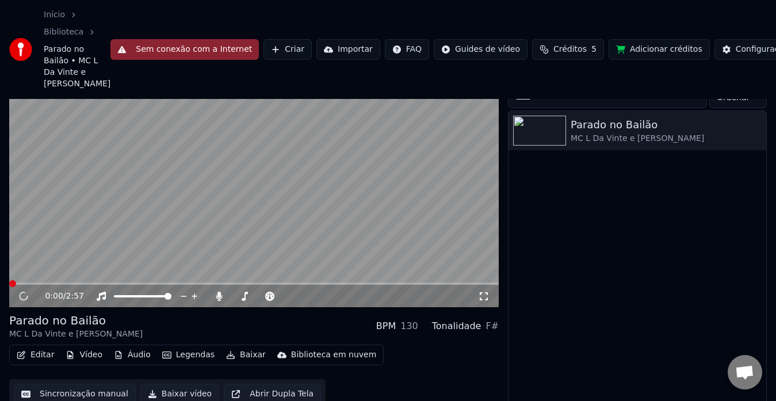
drag, startPoint x: 486, startPoint y: 302, endPoint x: 483, endPoint y: 297, distance: 6.2
click at [483, 297] on div "0:00 / 2:57" at bounding box center [253, 296] width 489 height 23
click at [483, 297] on icon at bounding box center [483, 296] width 11 height 9
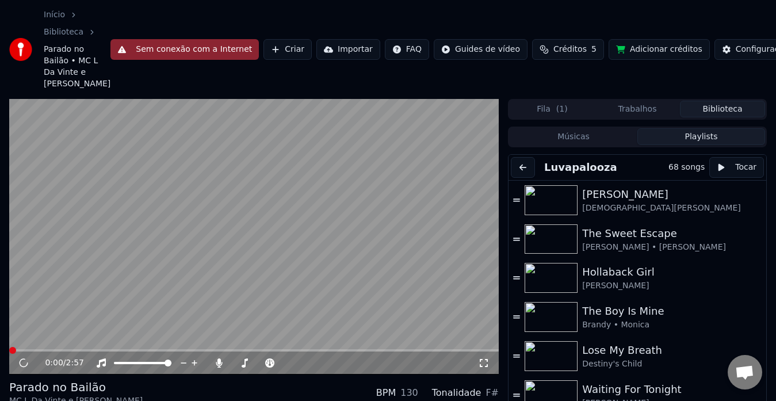
click at [709, 140] on button "Playlists" at bounding box center [701, 136] width 128 height 17
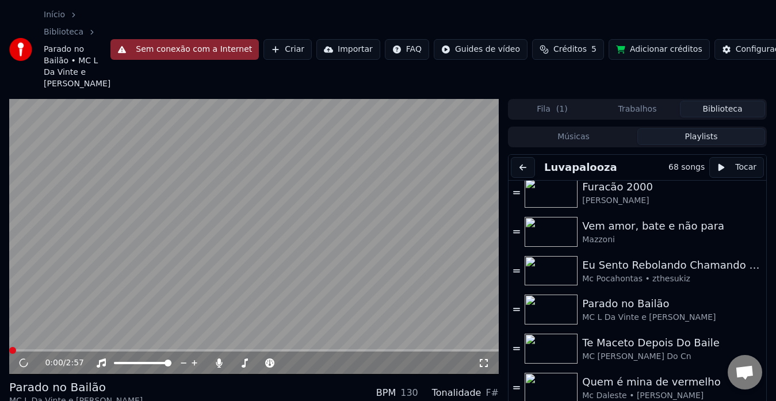
scroll to position [2311, 0]
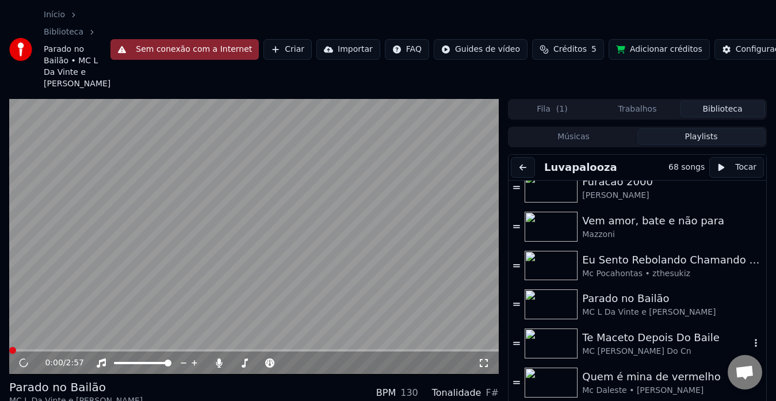
click at [655, 329] on div "Te Maceto Depois Do Baile MC Rodrigo Do Cn" at bounding box center [637, 343] width 258 height 39
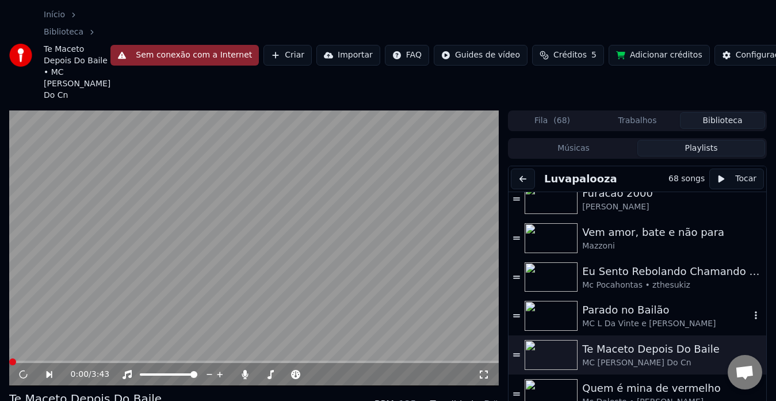
click at [656, 325] on div "MC L Da Vinte e [PERSON_NAME]" at bounding box center [666, 323] width 168 height 11
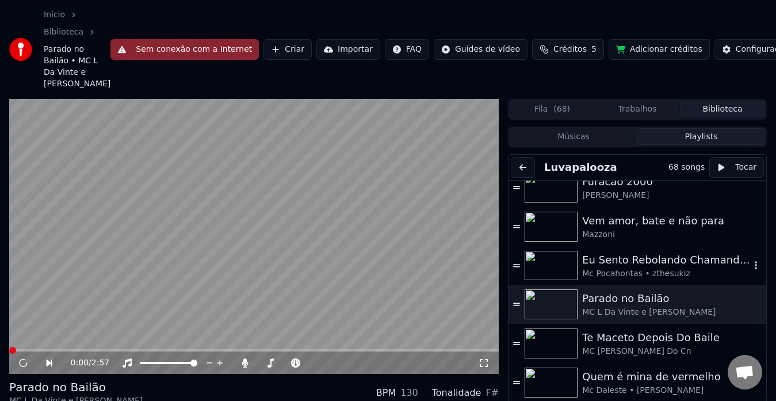
click at [642, 271] on div "Mc Pocahontas • zthesukiz" at bounding box center [666, 273] width 168 height 11
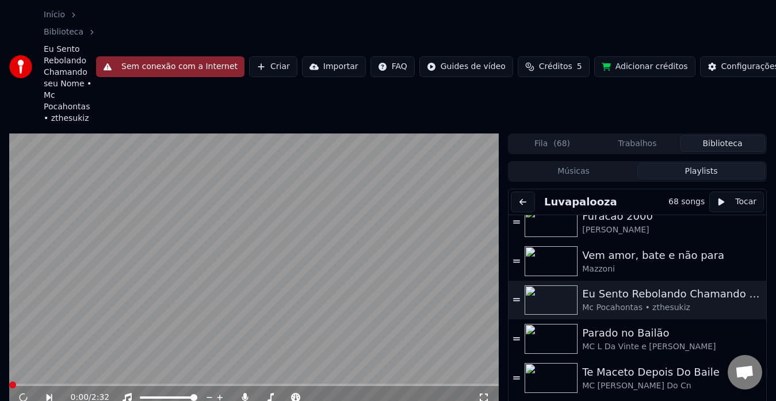
click at [75, 300] on video at bounding box center [253, 270] width 489 height 275
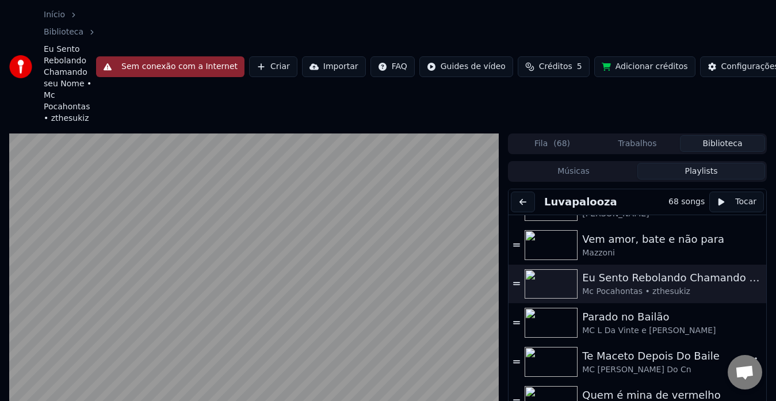
scroll to position [2325, 0]
click at [651, 333] on div "MC L Da Vinte e [PERSON_NAME]" at bounding box center [666, 332] width 168 height 11
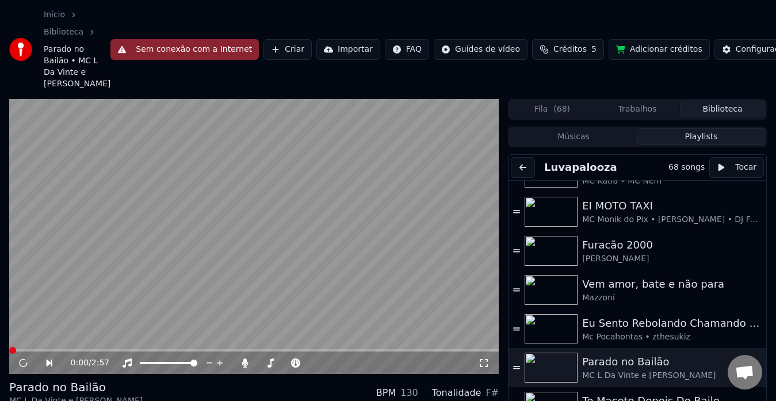
scroll to position [2246, 0]
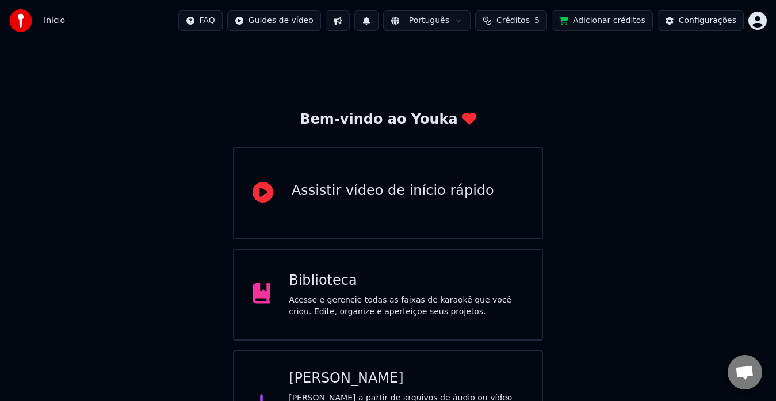
click at [287, 326] on div "Biblioteca Acesse e gerencie todas as faixas de karaokê que você criou. Edite, …" at bounding box center [388, 294] width 310 height 92
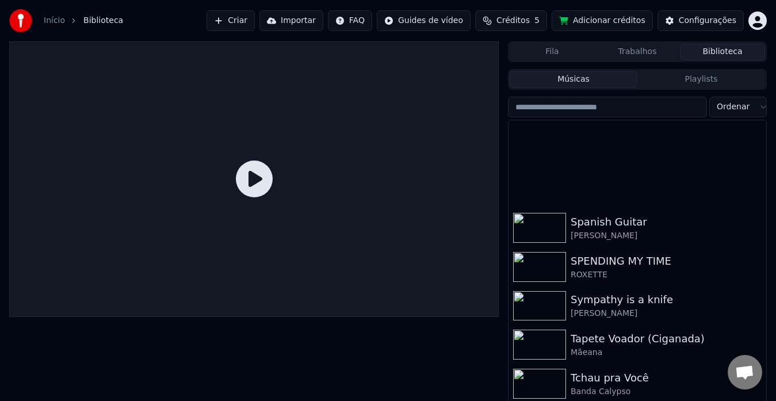
scroll to position [2514, 0]
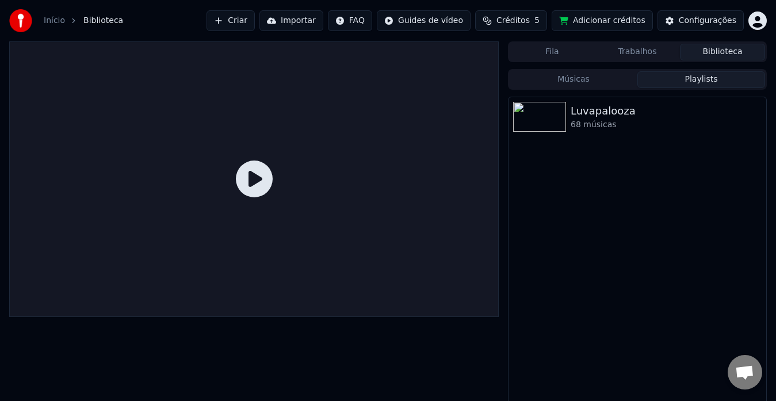
click at [674, 80] on button "Playlists" at bounding box center [701, 79] width 128 height 17
click at [656, 117] on div "Luvapalooza" at bounding box center [659, 111] width 179 height 16
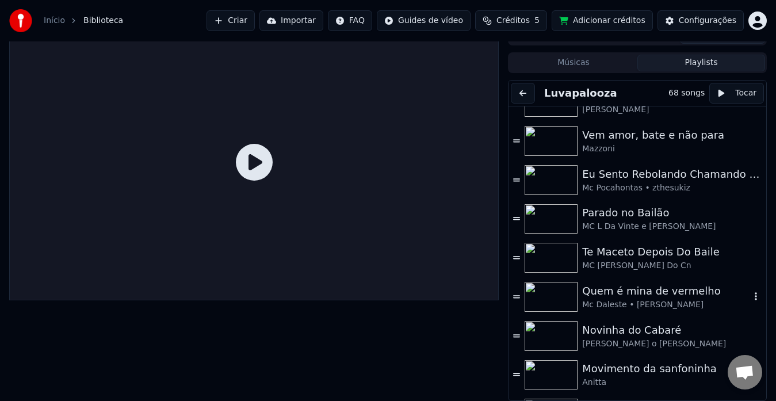
scroll to position [2322, 0]
click at [665, 226] on div "MC L Da Vinte e [PERSON_NAME]" at bounding box center [666, 226] width 168 height 11
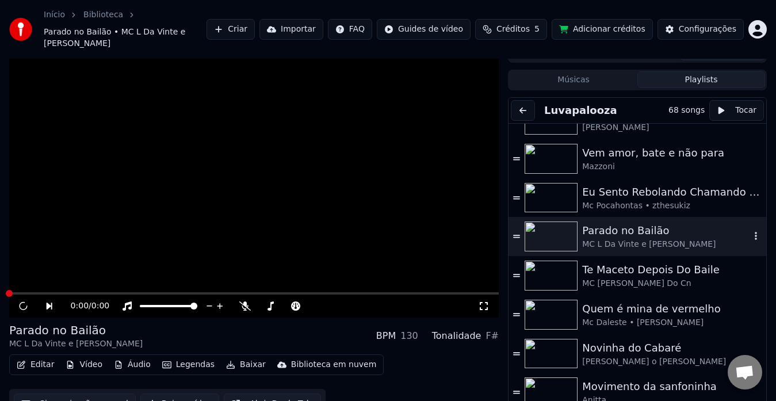
scroll to position [22, 0]
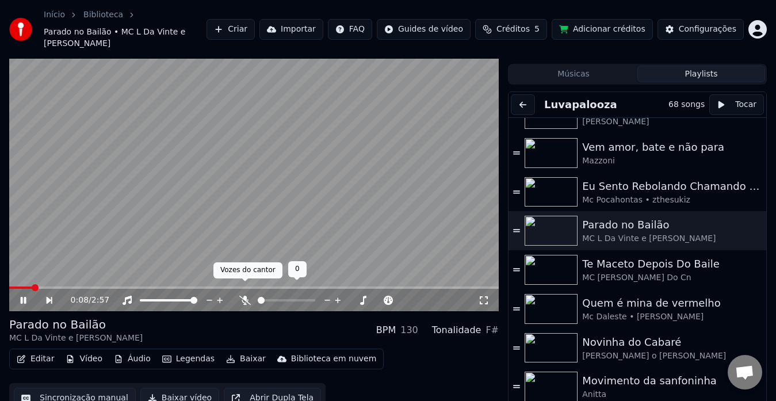
click at [241, 296] on icon at bounding box center [244, 300] width 11 height 9
click at [480, 296] on icon at bounding box center [484, 300] width 8 height 8
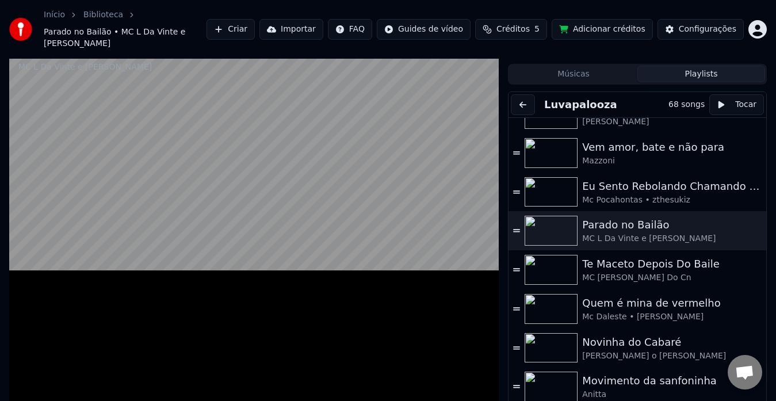
scroll to position [0, 0]
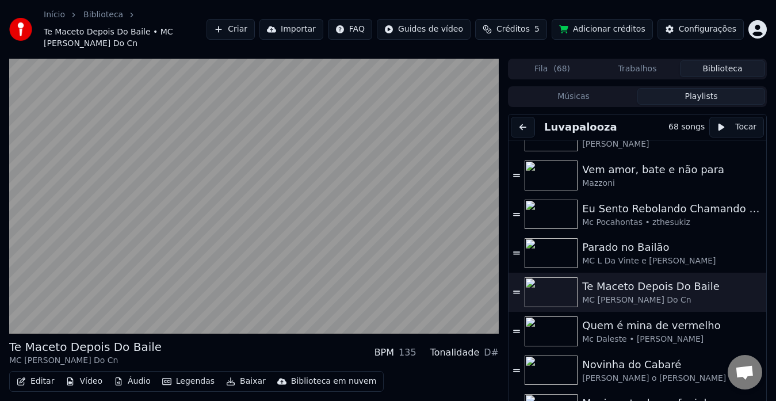
click at [599, 373] on div "[PERSON_NAME] o [PERSON_NAME]" at bounding box center [666, 378] width 168 height 11
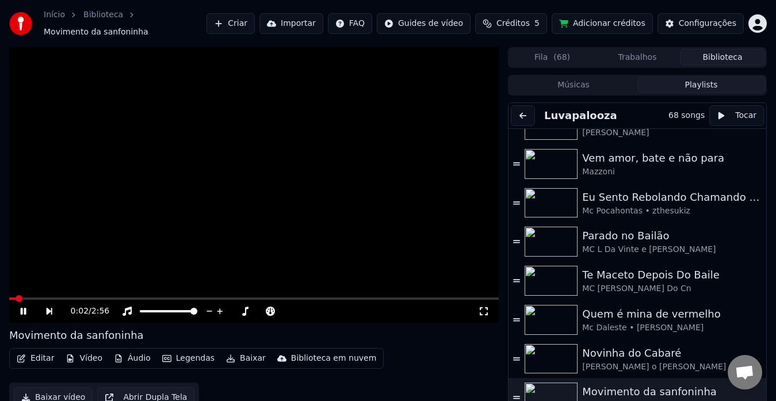
click at [310, 300] on div "0:02 / 2:56" at bounding box center [253, 311] width 489 height 23
click at [48, 308] on icon at bounding box center [50, 311] width 6 height 7
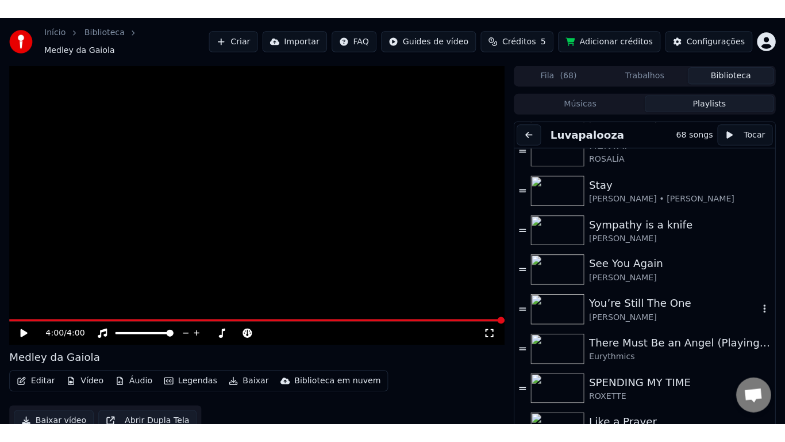
scroll to position [569, 0]
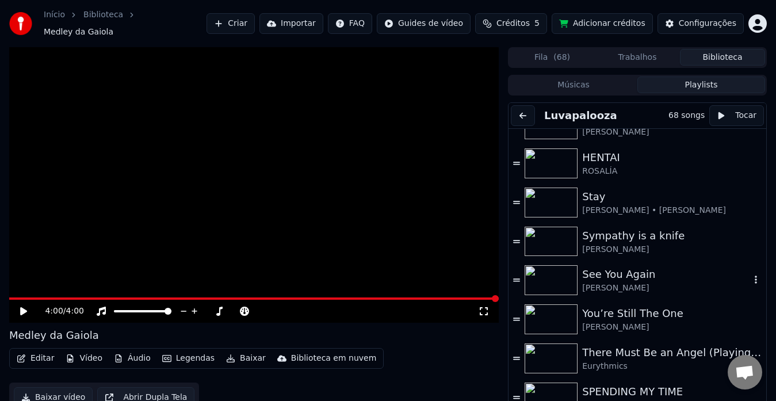
click at [678, 282] on div "[PERSON_NAME]" at bounding box center [666, 287] width 168 height 11
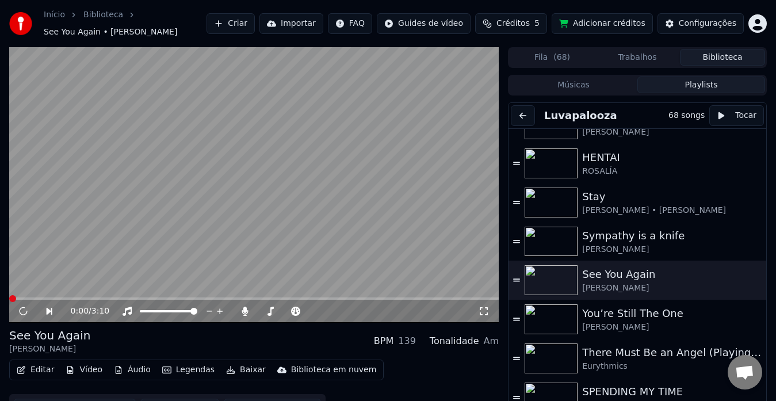
click at [484, 309] on icon at bounding box center [483, 310] width 11 height 9
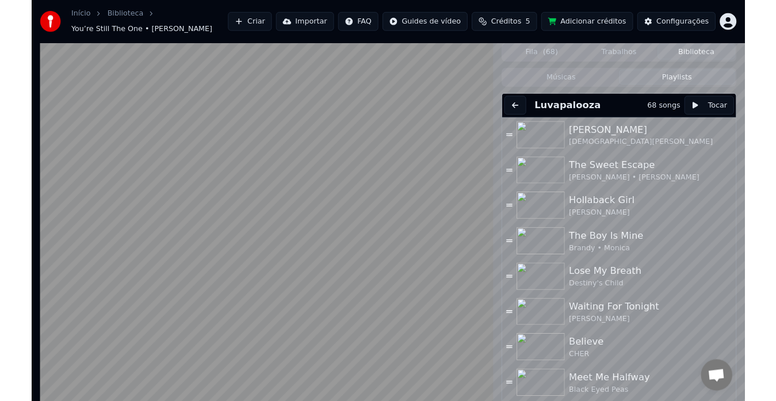
scroll to position [569, 0]
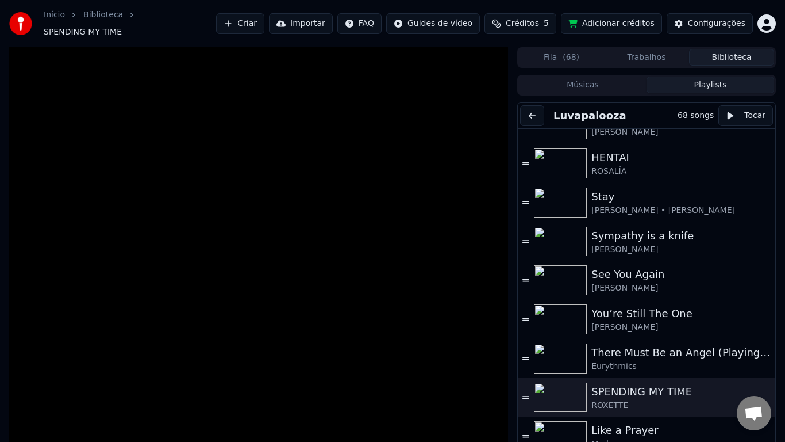
click at [42, 428] on video at bounding box center [258, 268] width 499 height 442
click at [175, 306] on video at bounding box center [258, 268] width 499 height 442
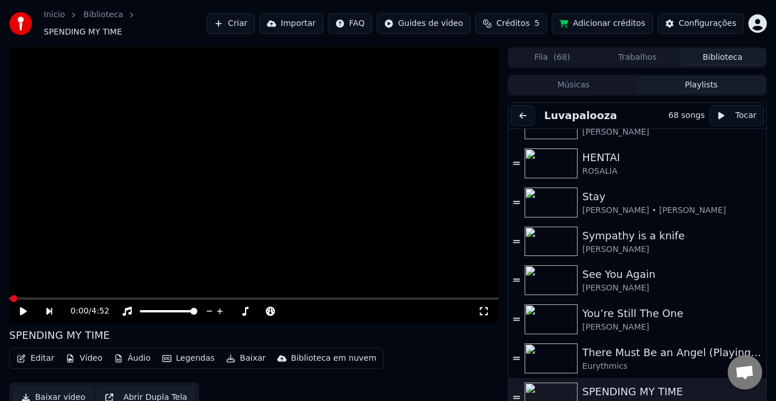
click at [278, 151] on video at bounding box center [253, 184] width 489 height 275
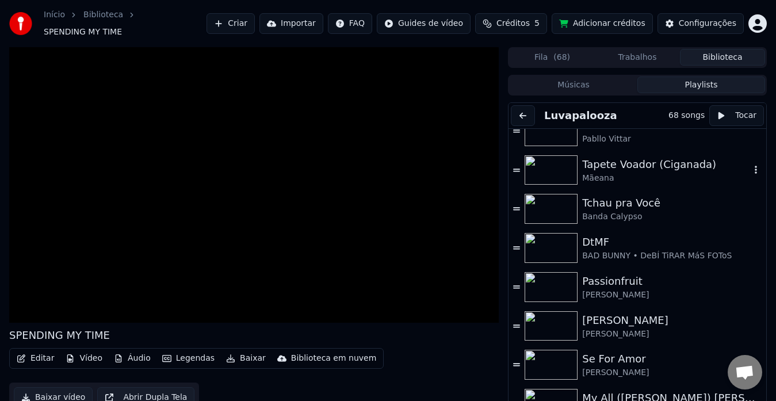
scroll to position [1264, 0]
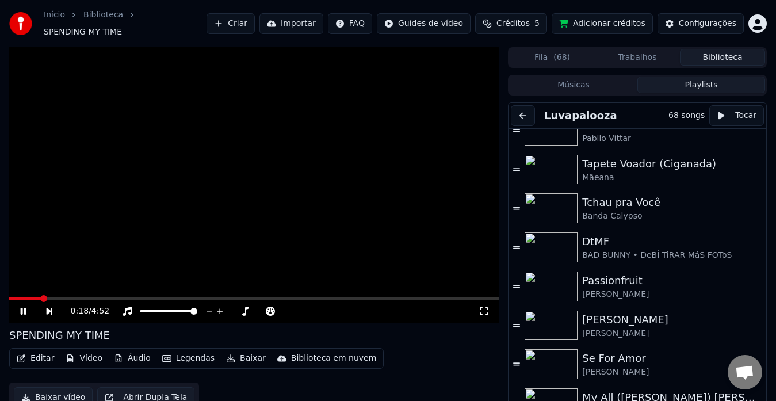
click at [484, 310] on div "0:18 / 4:52" at bounding box center [254, 310] width 480 height 11
click at [484, 310] on div "0:19 / 4:52" at bounding box center [254, 310] width 480 height 11
click at [486, 297] on span at bounding box center [253, 298] width 489 height 2
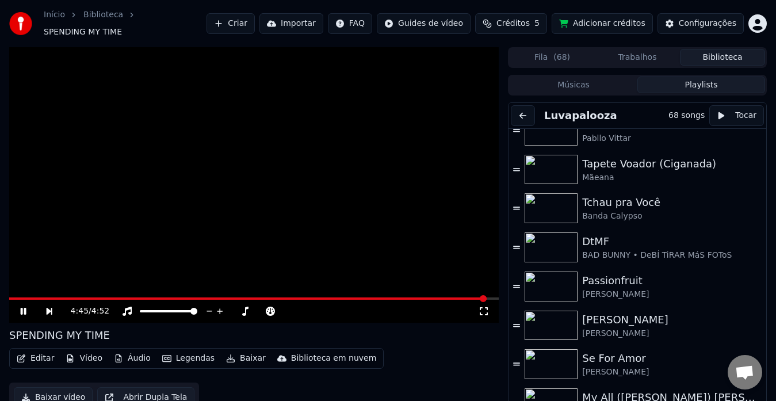
click at [486, 295] on span at bounding box center [483, 298] width 7 height 7
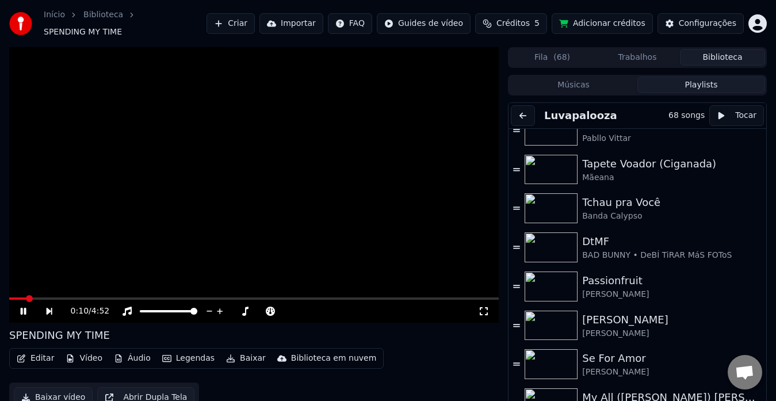
click at [25, 297] on span at bounding box center [17, 298] width 17 height 2
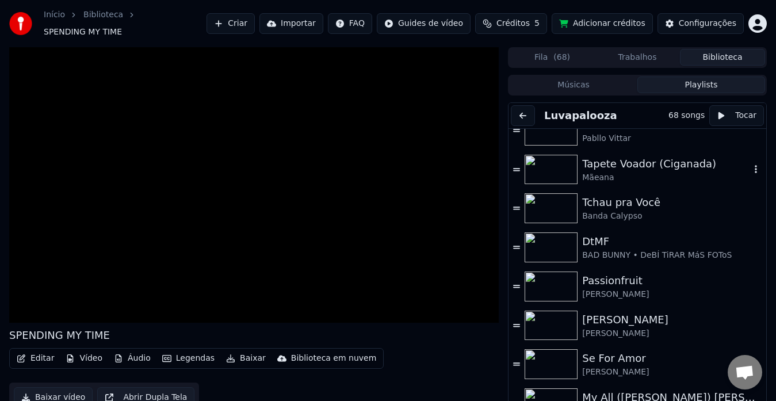
click at [559, 168] on img at bounding box center [550, 170] width 53 height 30
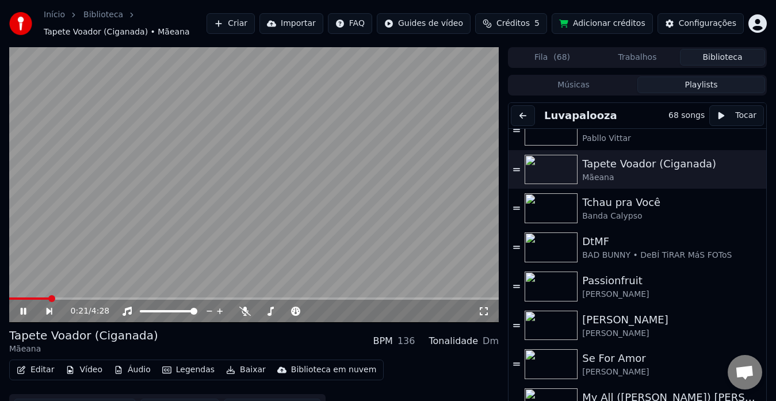
click at [478, 306] on icon at bounding box center [483, 310] width 11 height 9
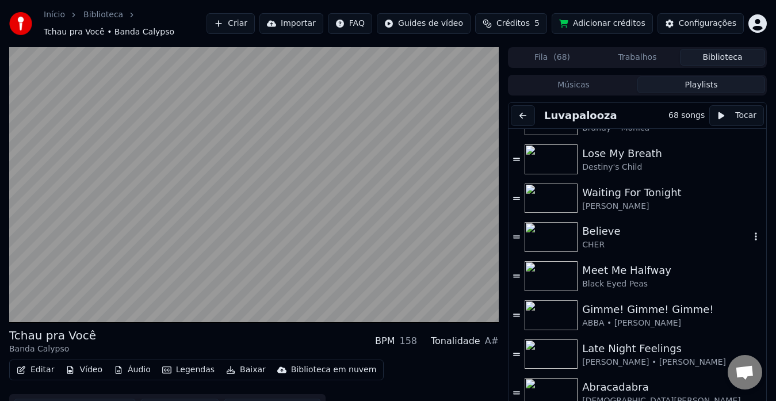
scroll to position [143, 0]
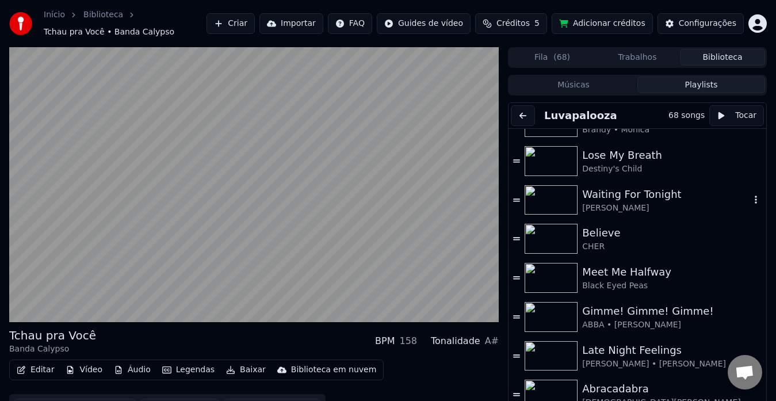
click at [616, 206] on div "[PERSON_NAME]" at bounding box center [666, 207] width 168 height 11
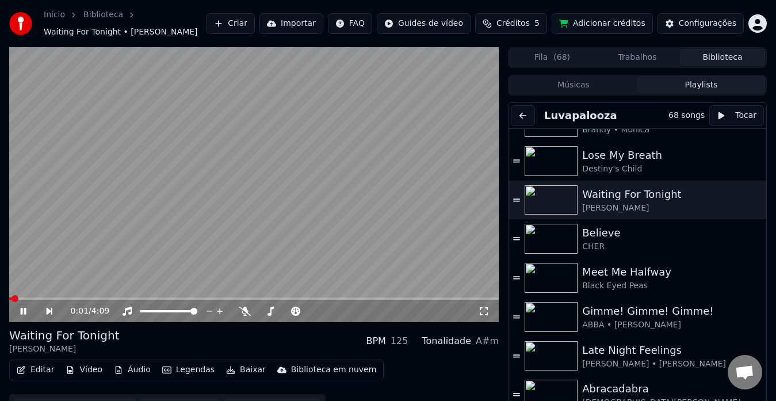
click at [482, 308] on icon at bounding box center [483, 310] width 11 height 9
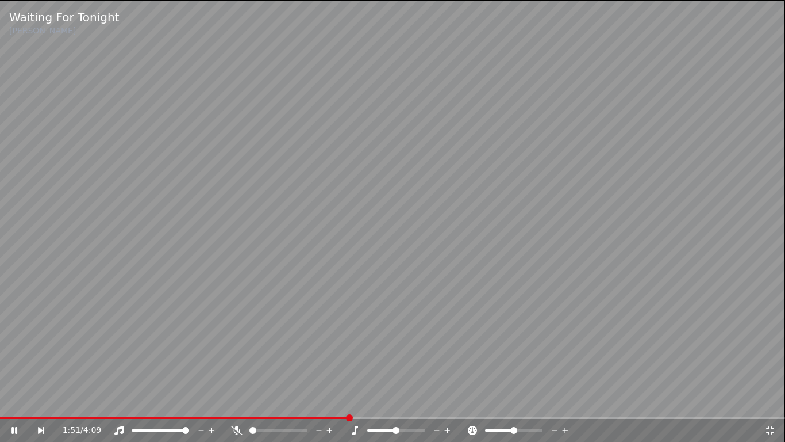
click at [771, 429] on icon at bounding box center [770, 429] width 11 height 9
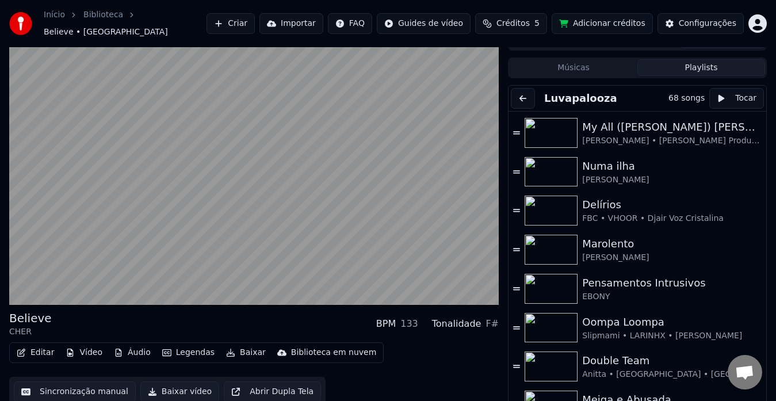
scroll to position [1712, 0]
click at [596, 320] on div "Oompa Loompa" at bounding box center [666, 323] width 168 height 16
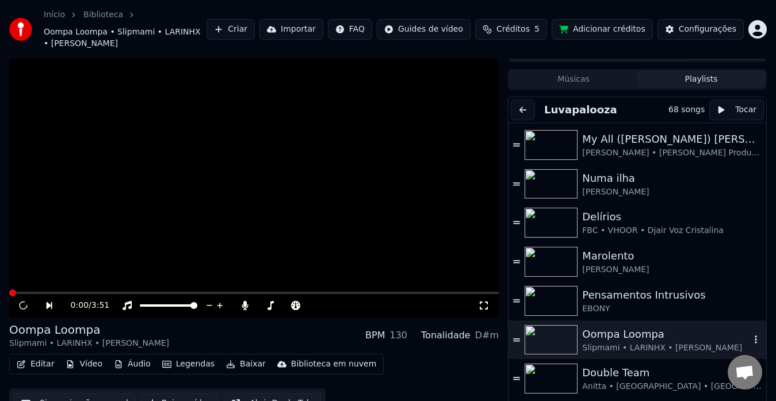
scroll to position [23, 0]
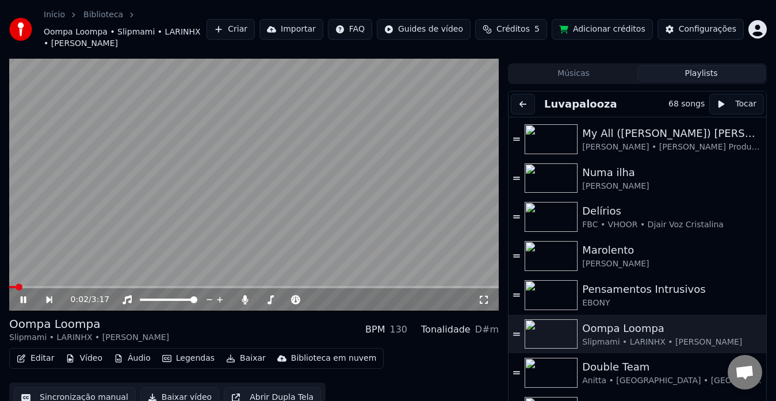
click at [488, 295] on icon at bounding box center [483, 299] width 11 height 9
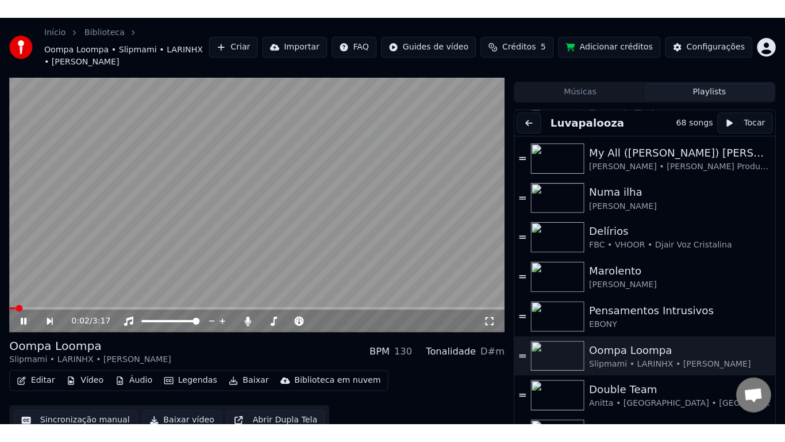
scroll to position [0, 0]
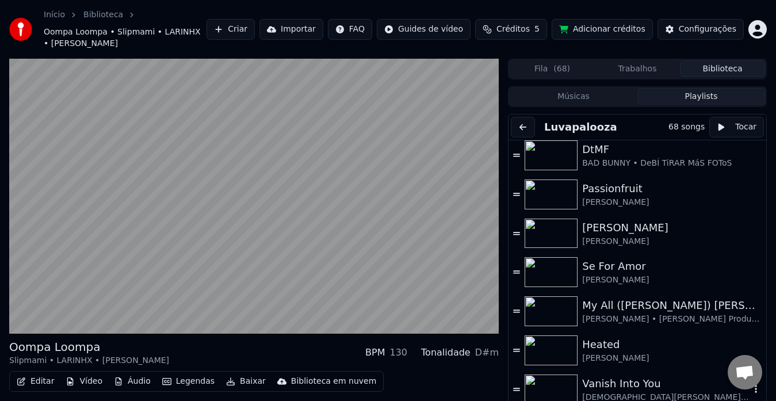
scroll to position [1367, 0]
click at [627, 259] on div "Se For Amor" at bounding box center [666, 267] width 168 height 16
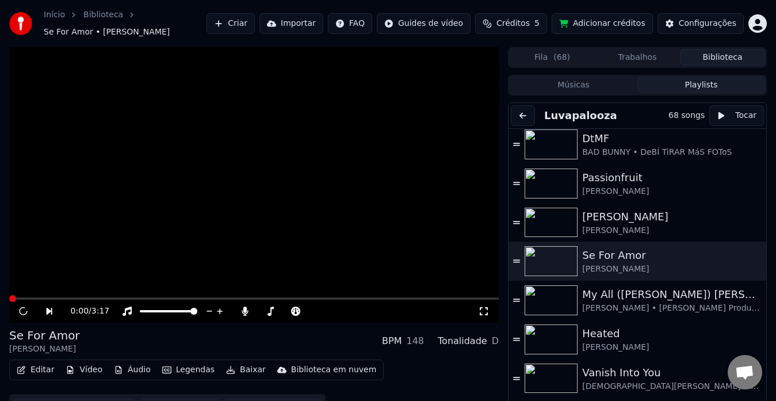
click at [482, 309] on icon at bounding box center [483, 310] width 11 height 9
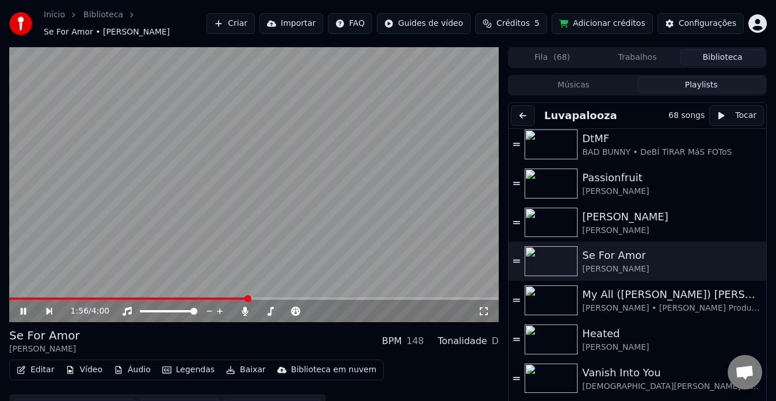
click at [359, 166] on video at bounding box center [253, 184] width 489 height 275
